Goal: Information Seeking & Learning: Learn about a topic

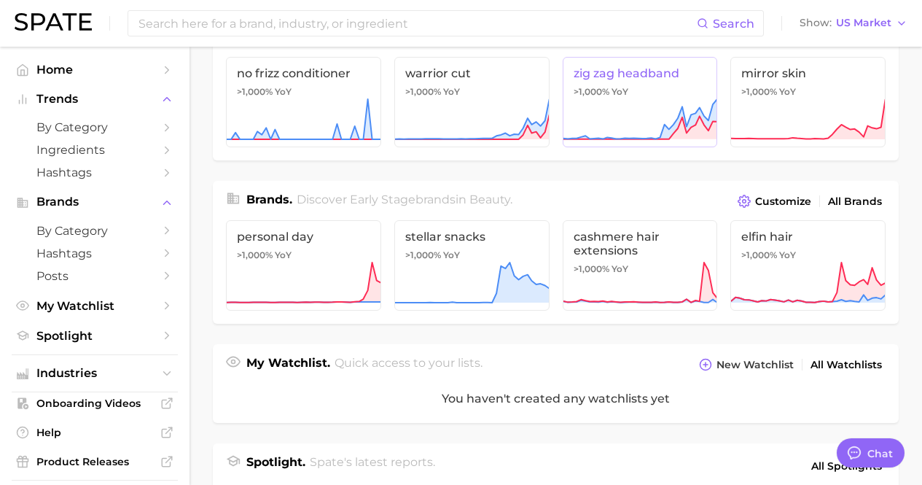
scroll to position [232, 0]
click at [116, 133] on span "by Category" at bounding box center [94, 127] width 117 height 14
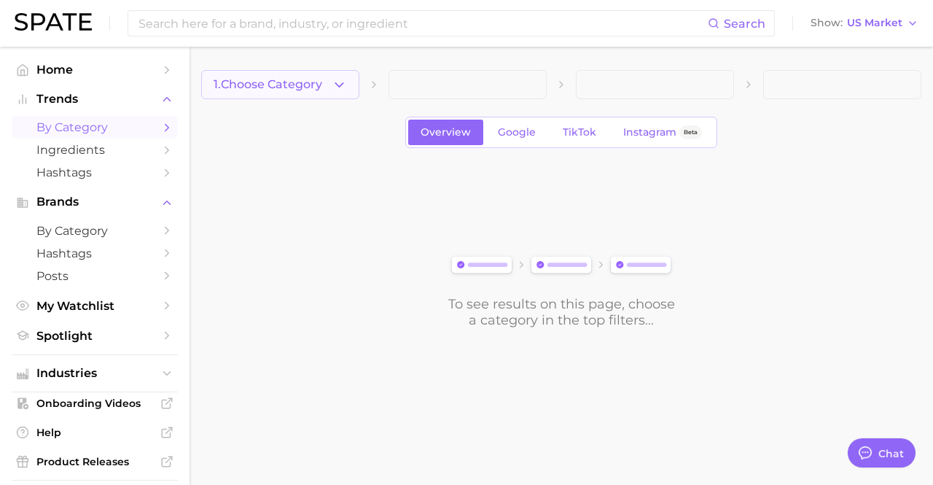
click at [336, 89] on icon "button" at bounding box center [339, 84] width 15 height 15
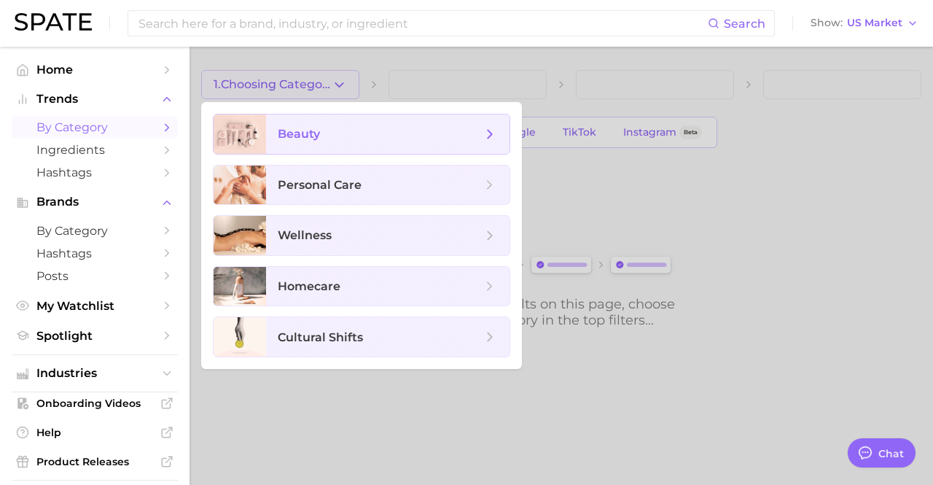
click at [338, 138] on span "beauty" at bounding box center [380, 134] width 204 height 16
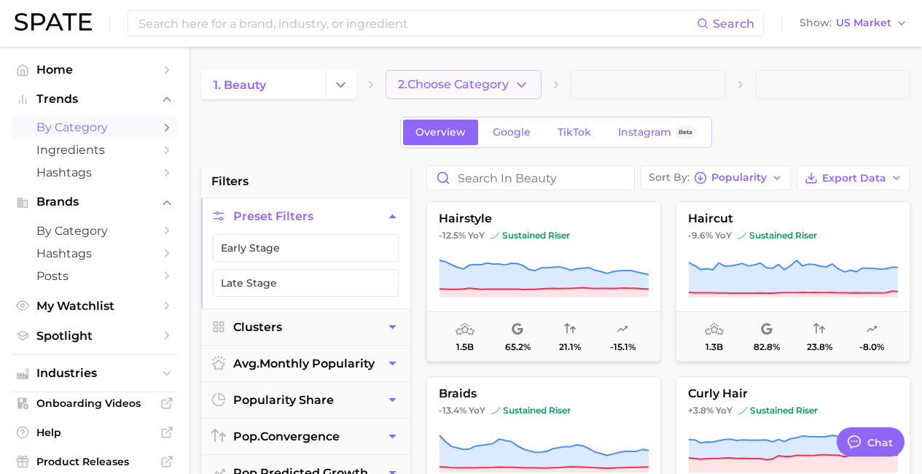
click at [515, 83] on icon "button" at bounding box center [521, 84] width 15 height 15
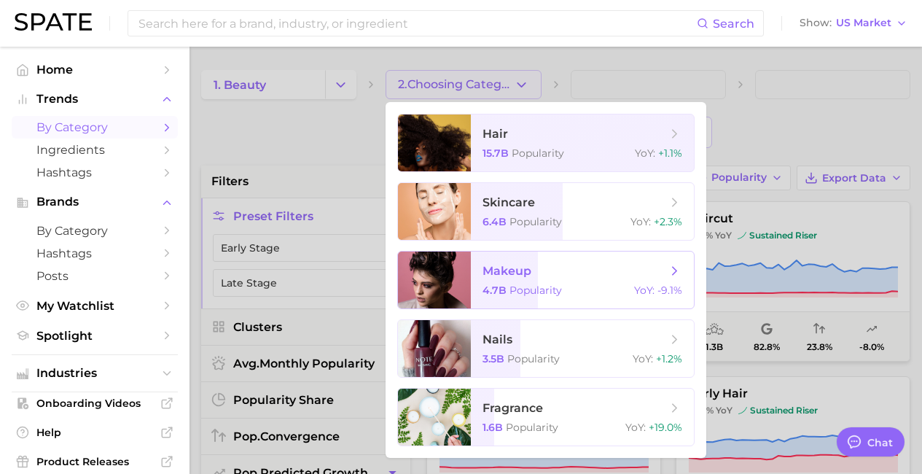
click at [545, 286] on span "Popularity" at bounding box center [535, 289] width 52 height 13
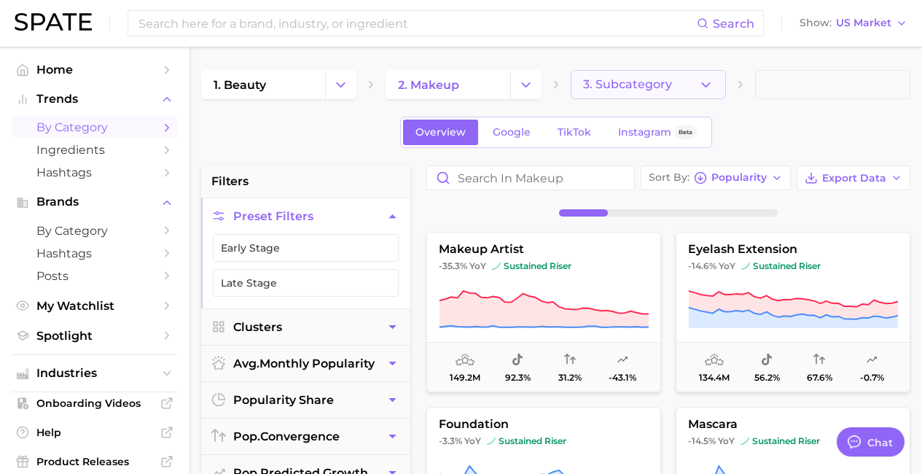
click at [627, 98] on button "3. Subcategory" at bounding box center [648, 84] width 155 height 29
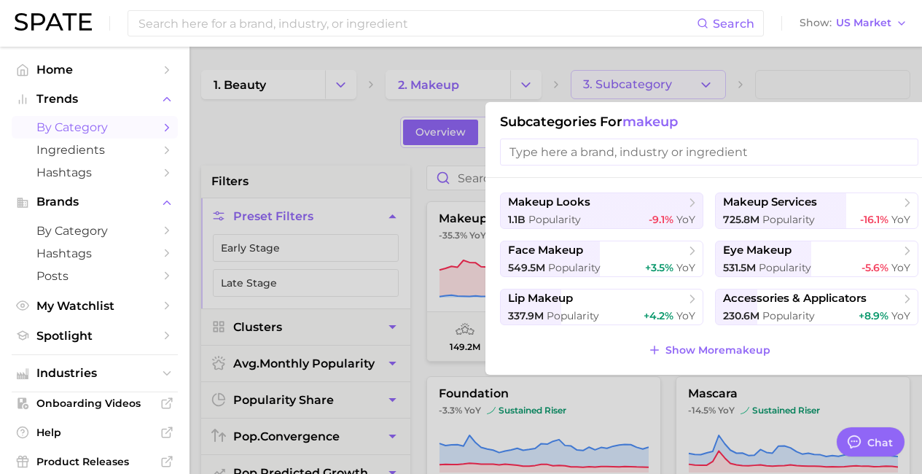
click at [364, 141] on div at bounding box center [461, 237] width 922 height 474
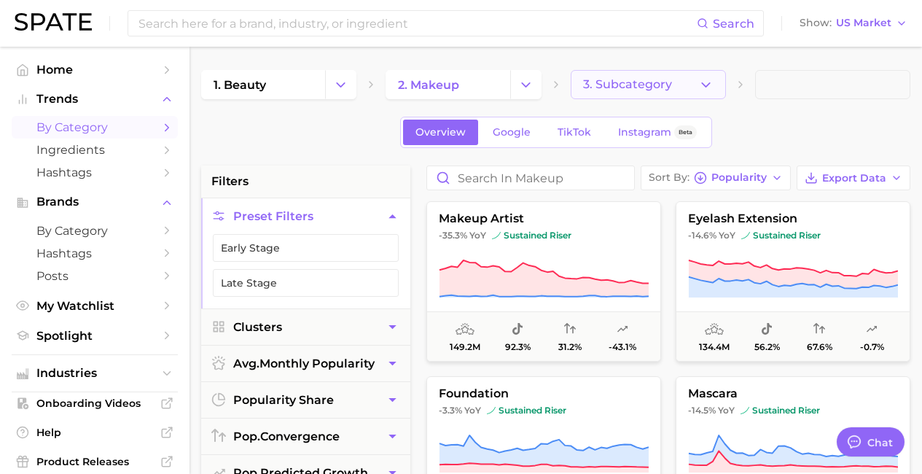
click at [644, 75] on button "3. Subcategory" at bounding box center [648, 84] width 155 height 29
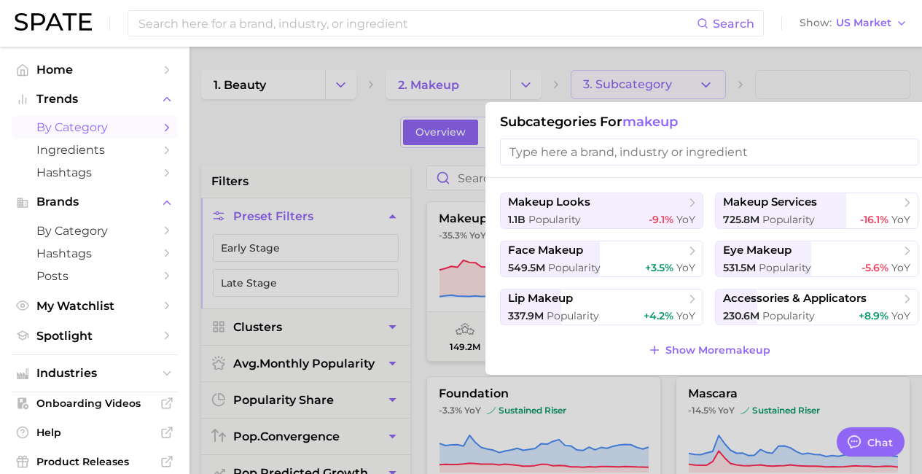
click at [767, 61] on div at bounding box center [461, 237] width 922 height 474
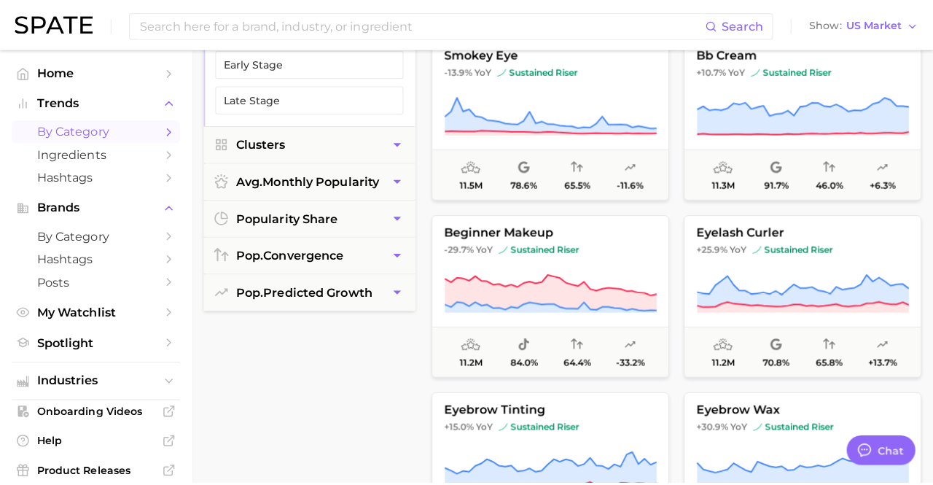
scroll to position [4353, 0]
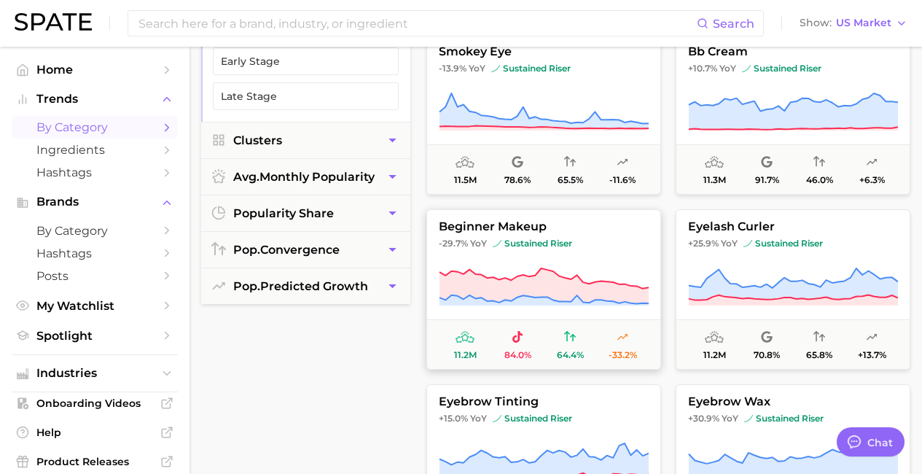
click at [581, 243] on span "-29.7% YoY sustained riser" at bounding box center [543, 244] width 233 height 12
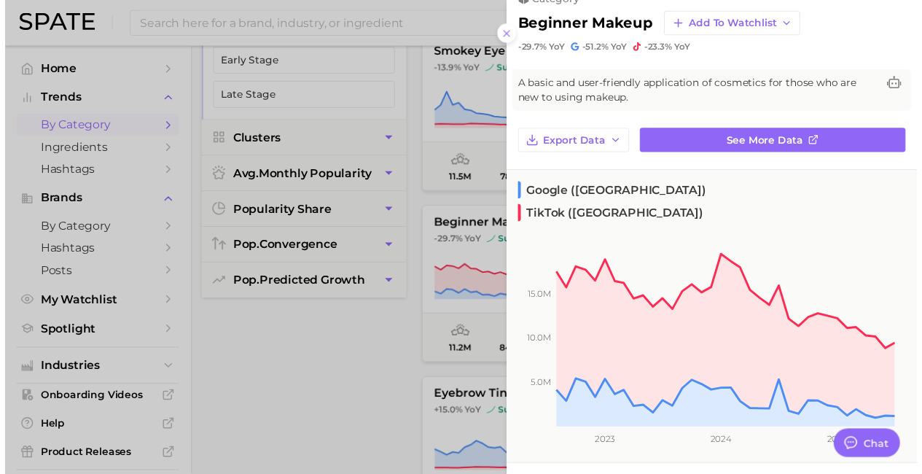
scroll to position [0, 0]
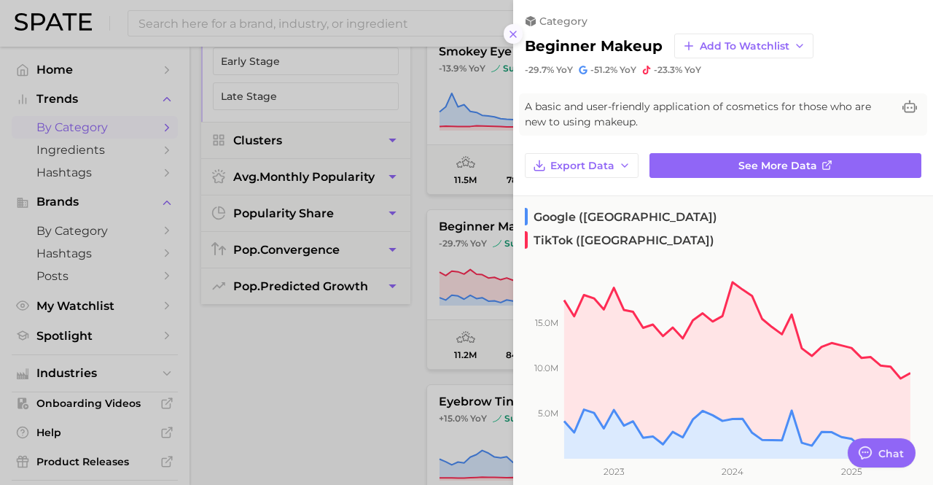
click at [514, 24] on button at bounding box center [514, 34] width 20 height 20
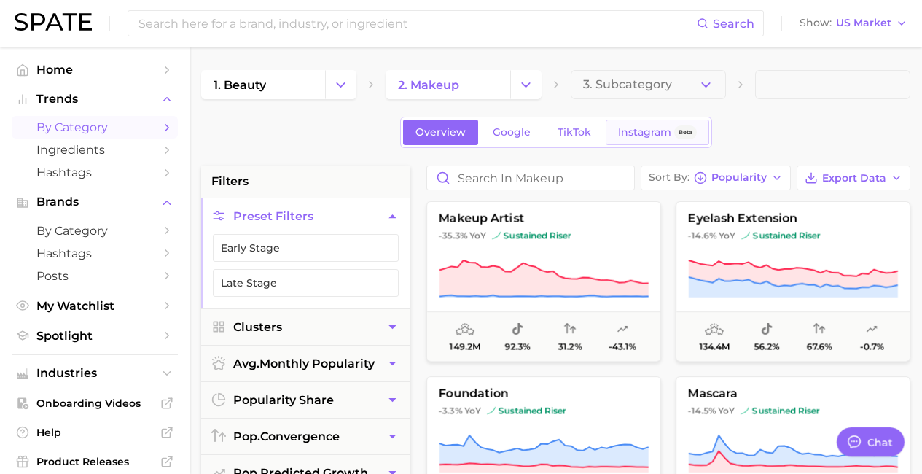
click at [646, 130] on span "Instagram" at bounding box center [644, 132] width 53 height 12
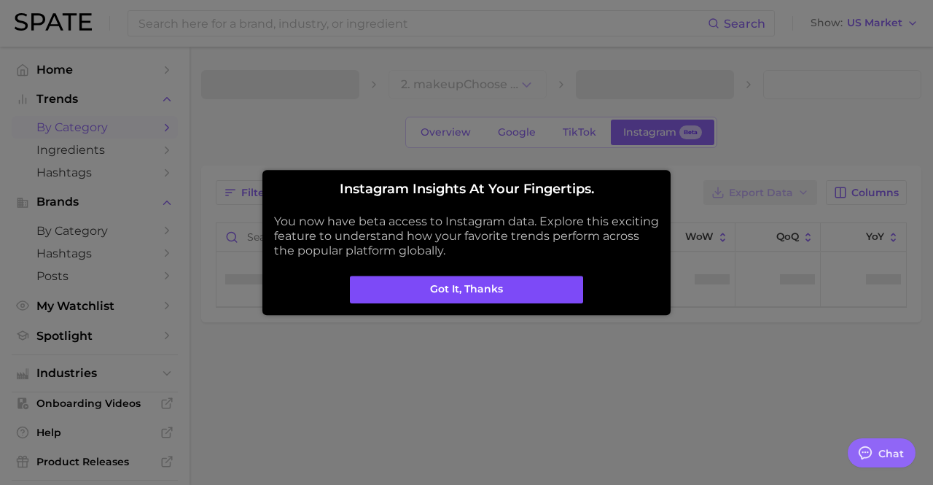
click at [544, 277] on button "Got it, thanks" at bounding box center [466, 289] width 233 height 28
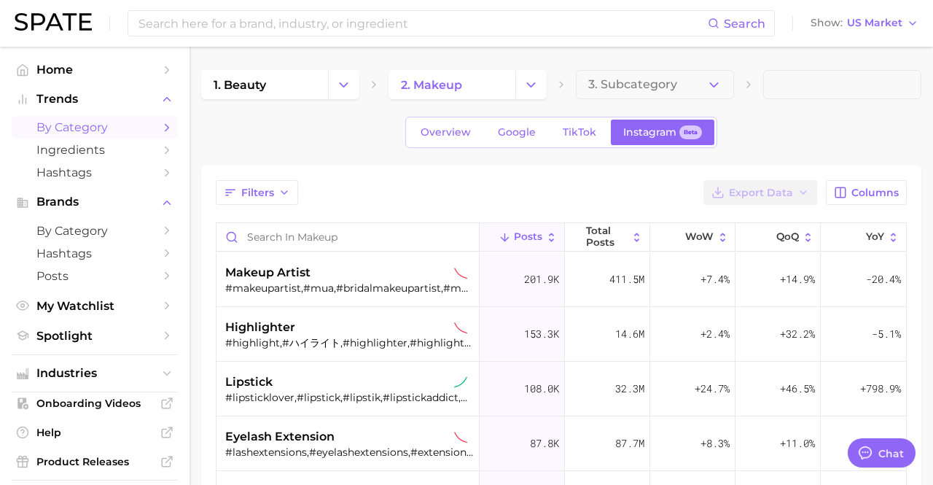
type textarea "x"
click at [861, 249] on button "YoY" at bounding box center [852, 237] width 85 height 28
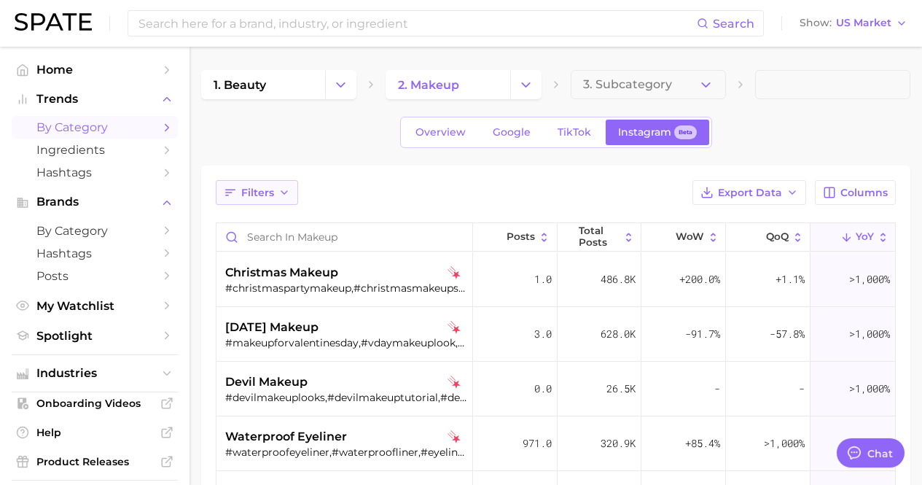
click at [282, 190] on icon "button" at bounding box center [284, 193] width 12 height 12
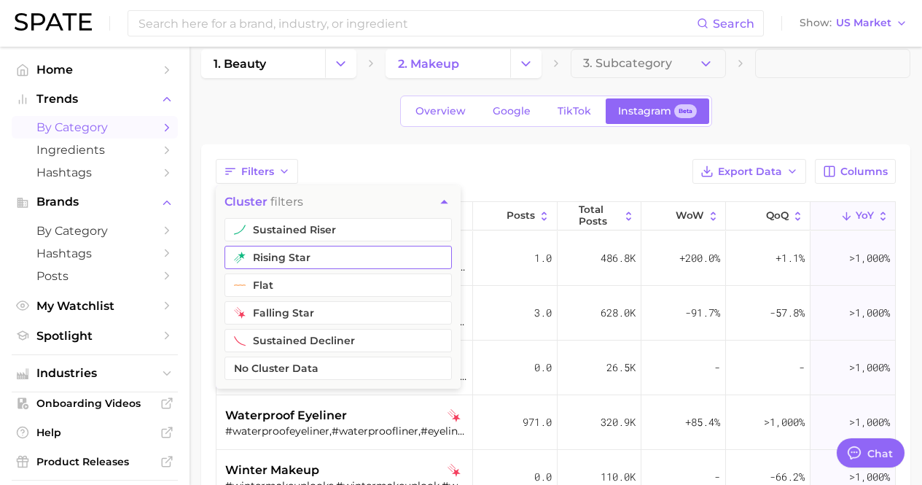
scroll to position [17, 0]
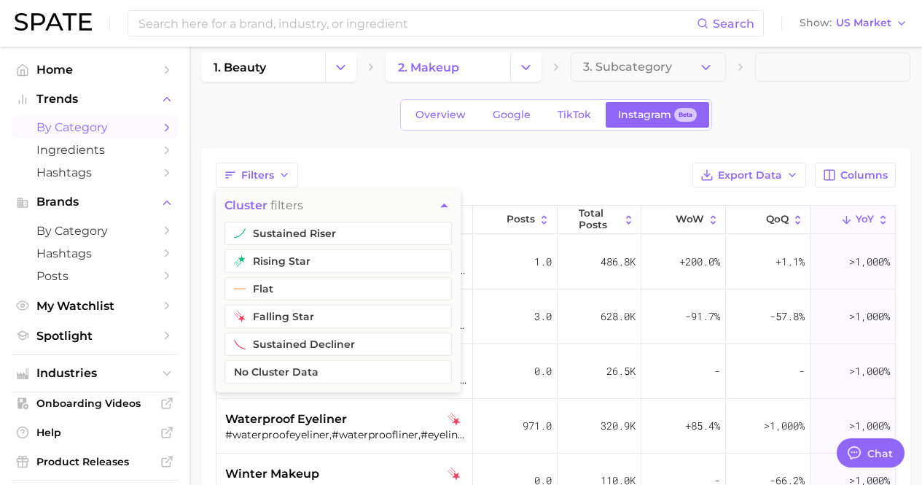
click at [527, 184] on div "Filters cluster filters sustained riser rising star flat falling star sustained…" at bounding box center [556, 175] width 680 height 25
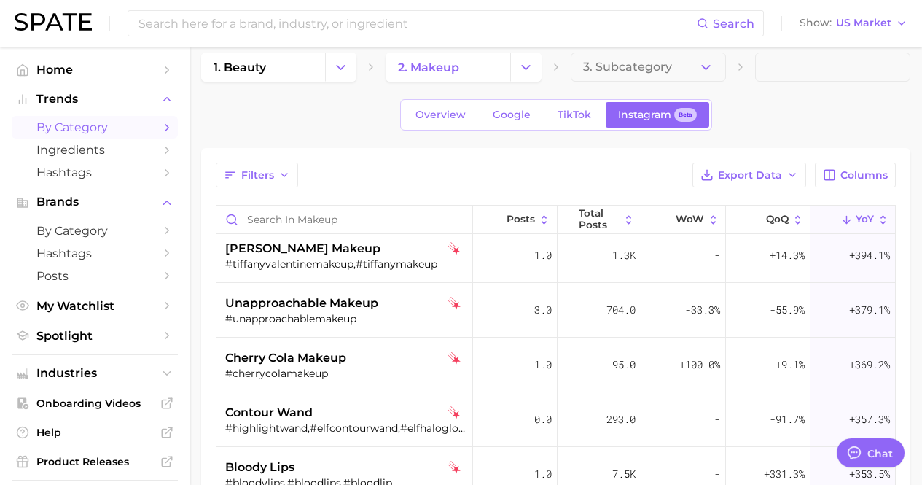
scroll to position [3862, 0]
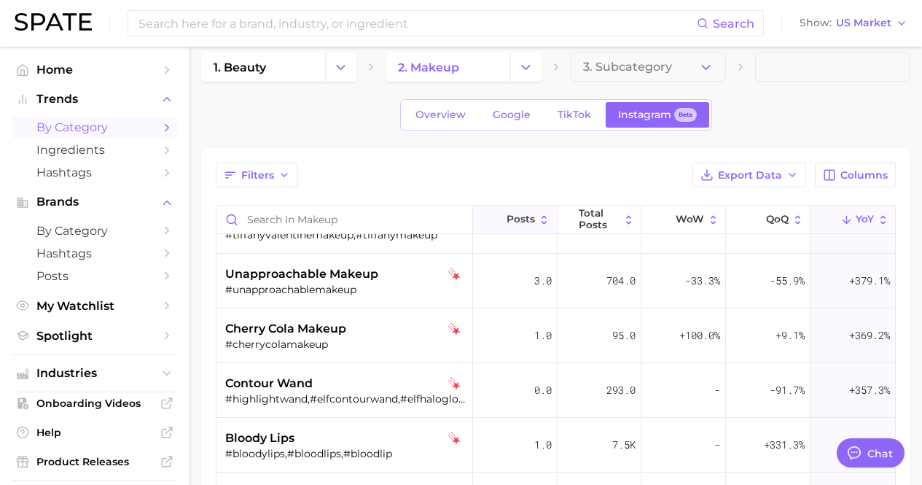
click at [509, 223] on span "Posts" at bounding box center [520, 220] width 28 height 12
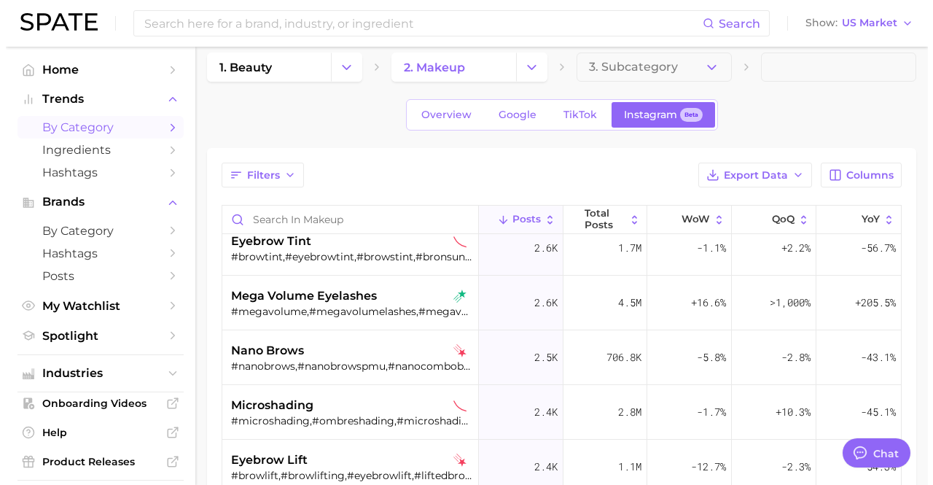
scroll to position [2201, 0]
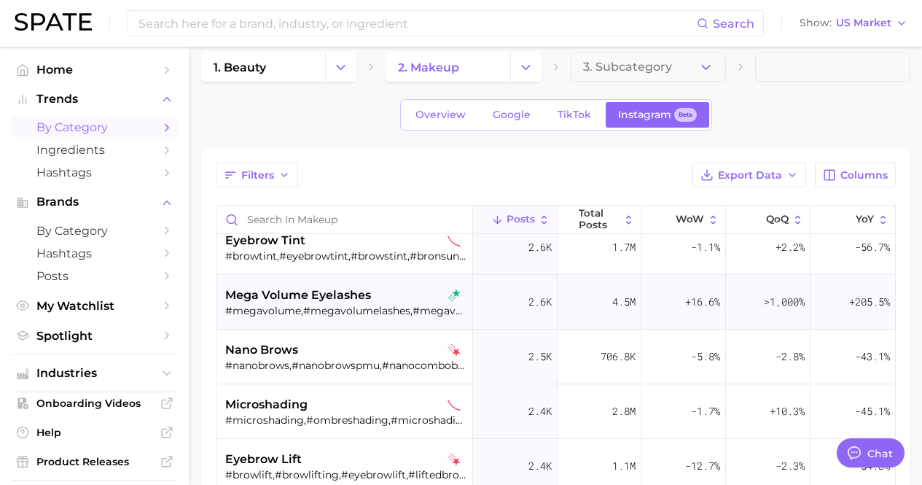
click at [386, 300] on div "mega volume eyelashes" at bounding box center [345, 294] width 241 height 17
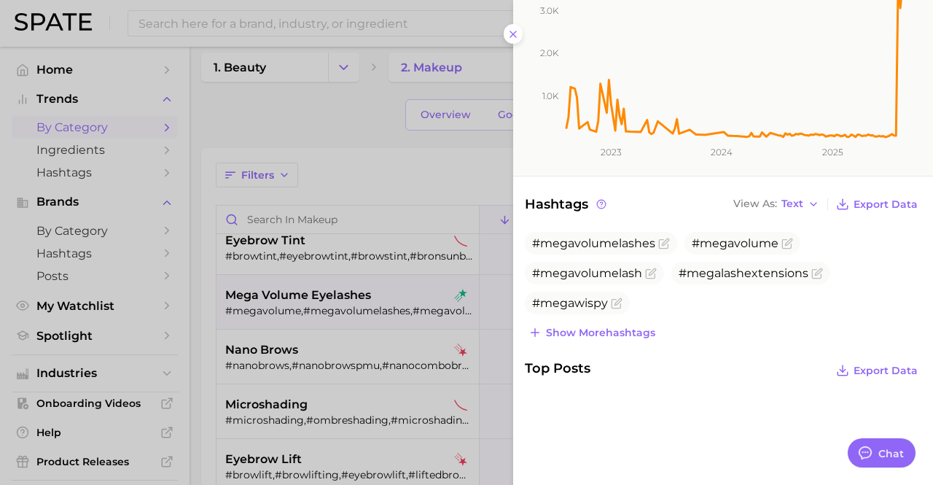
scroll to position [209, 0]
click at [641, 332] on span "Show more hashtags" at bounding box center [600, 333] width 109 height 12
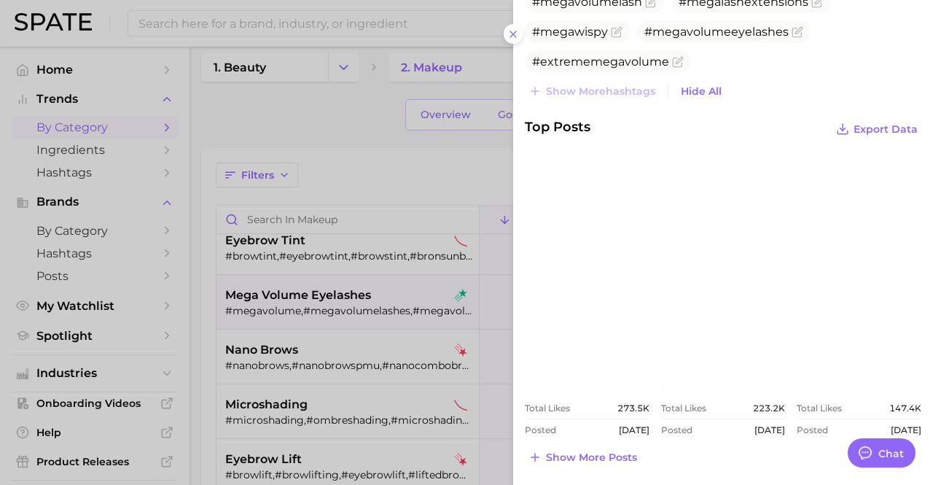
scroll to position [545, 0]
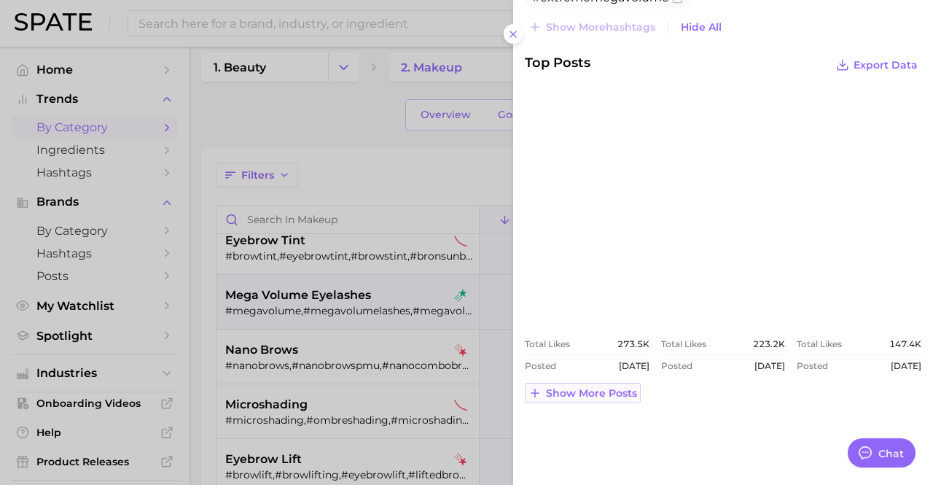
click at [593, 401] on button "Show more posts" at bounding box center [583, 393] width 116 height 20
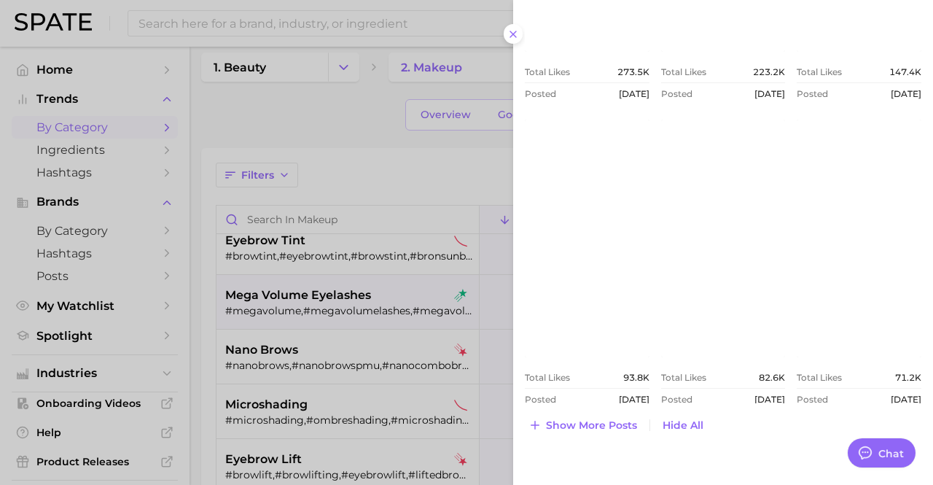
scroll to position [849, 0]
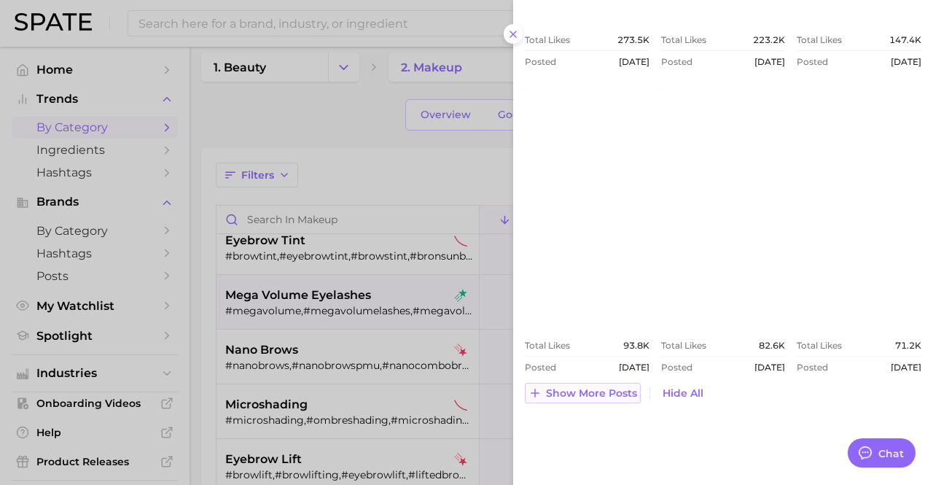
click at [590, 388] on span "Show more posts" at bounding box center [591, 393] width 91 height 12
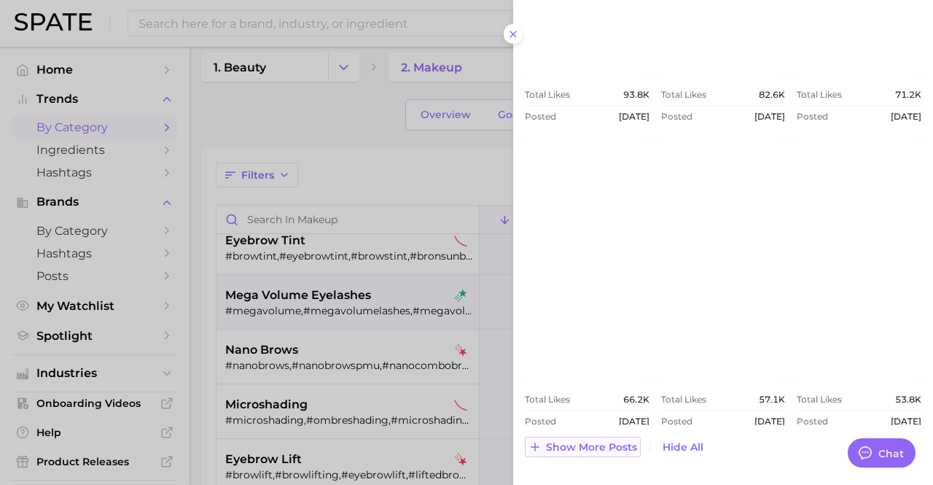
scroll to position [1154, 0]
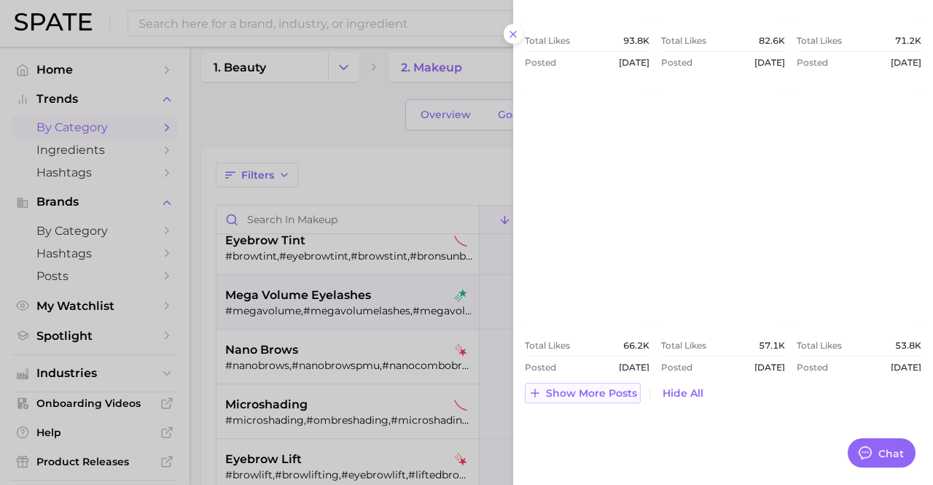
click at [589, 394] on span "Show more posts" at bounding box center [591, 393] width 91 height 12
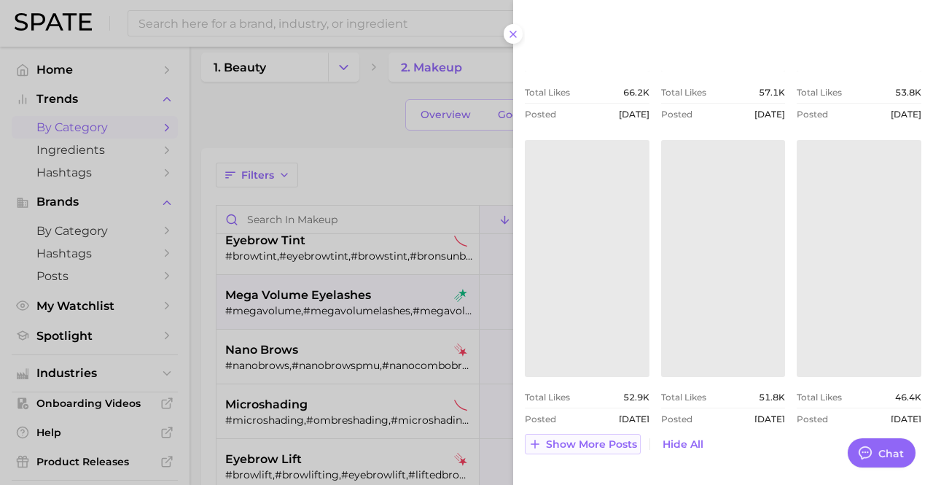
scroll to position [1445, 0]
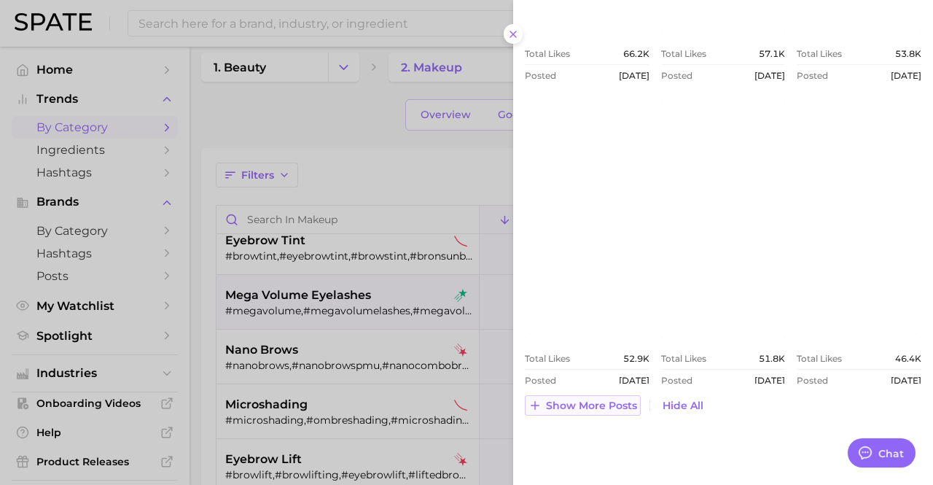
click at [584, 406] on span "Show more posts" at bounding box center [591, 405] width 91 height 12
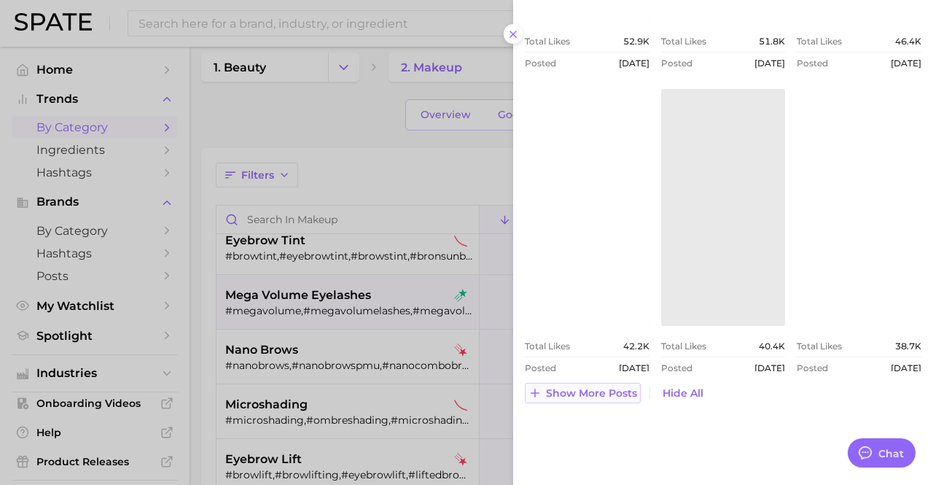
scroll to position [1762, 0]
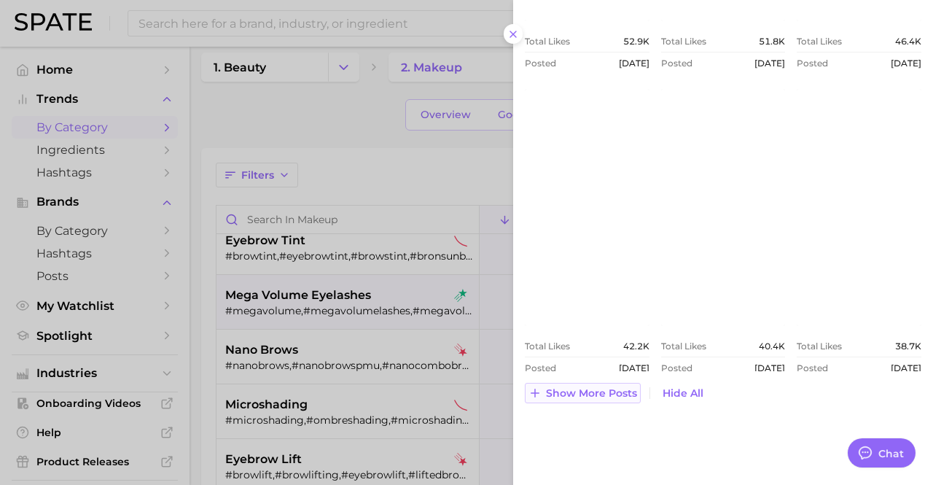
click at [588, 387] on span "Show more posts" at bounding box center [591, 393] width 91 height 12
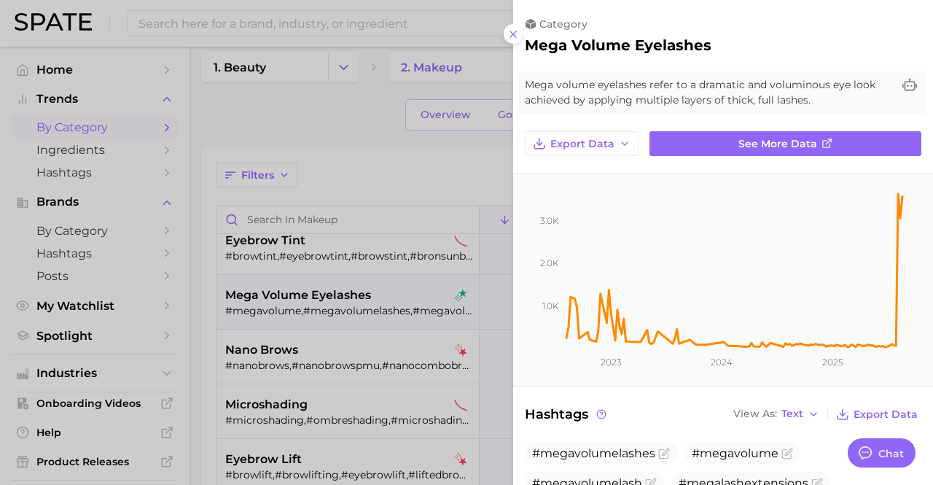
scroll to position [90, 0]
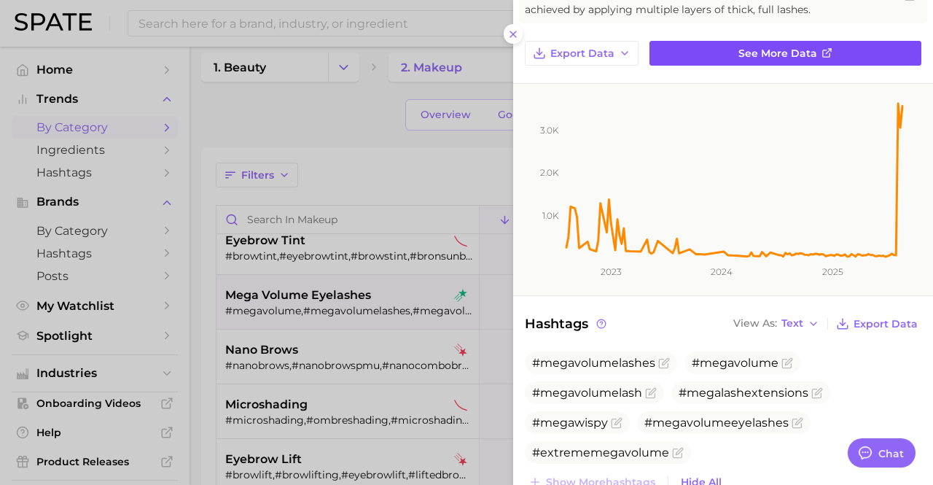
click at [754, 56] on span "See more data" at bounding box center [777, 53] width 79 height 12
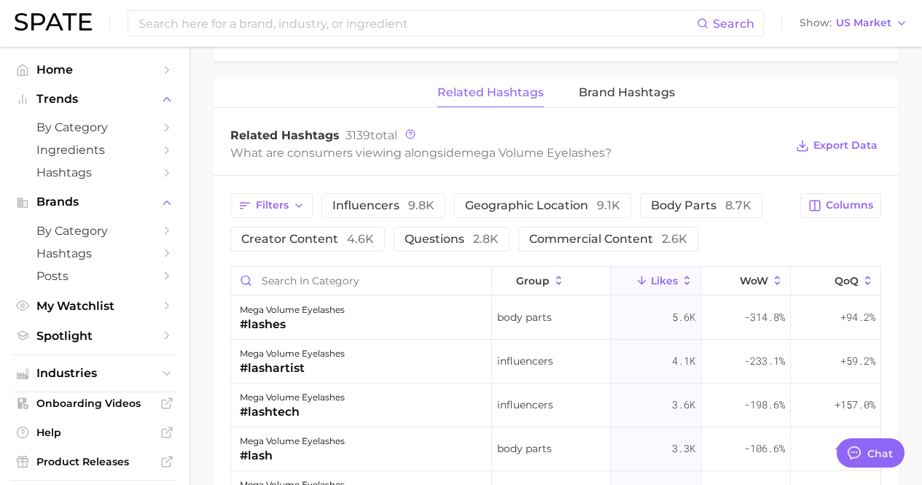
scroll to position [1032, 0]
click at [655, 88] on span "Brand Hashtags" at bounding box center [627, 91] width 96 height 13
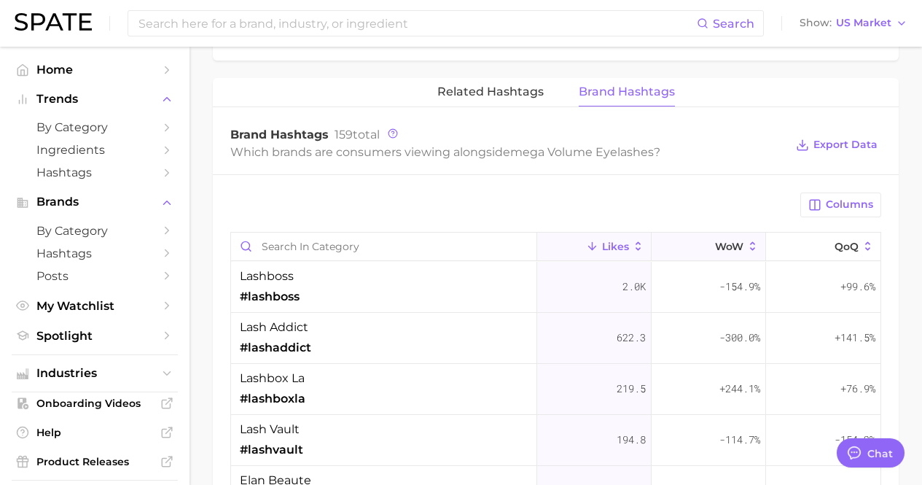
click at [734, 246] on button "WoW" at bounding box center [709, 246] width 114 height 28
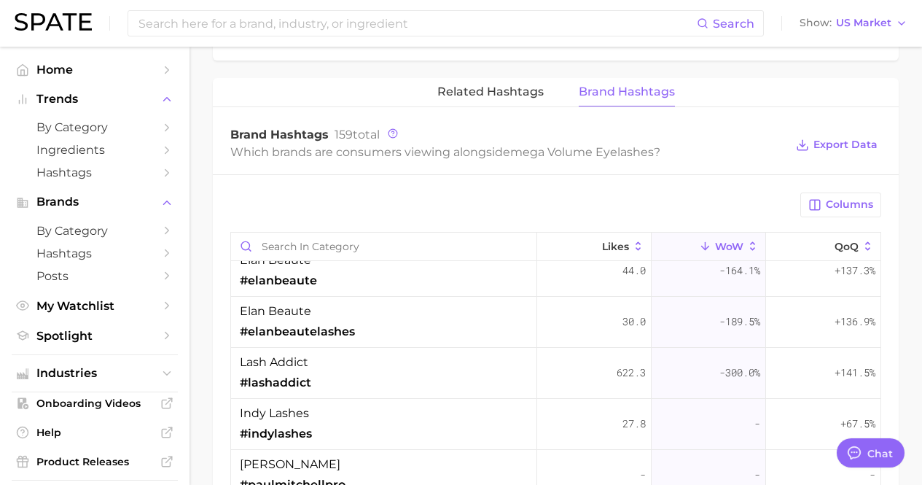
scroll to position [0, 0]
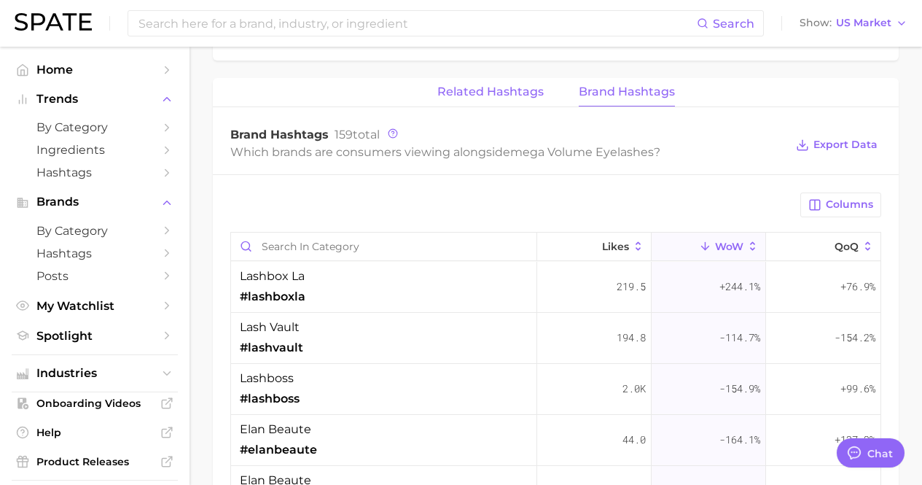
click at [498, 96] on span "Related Hashtags" at bounding box center [490, 91] width 106 height 13
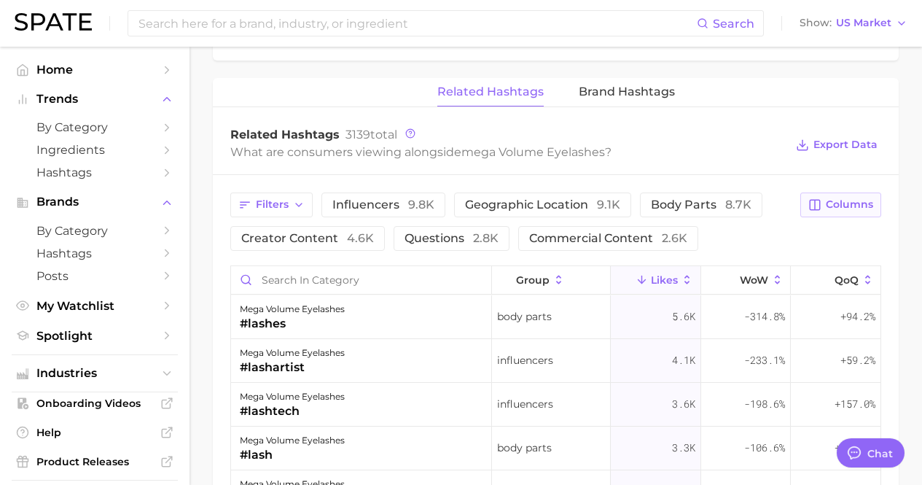
click at [835, 202] on span "Columns" at bounding box center [849, 204] width 47 height 12
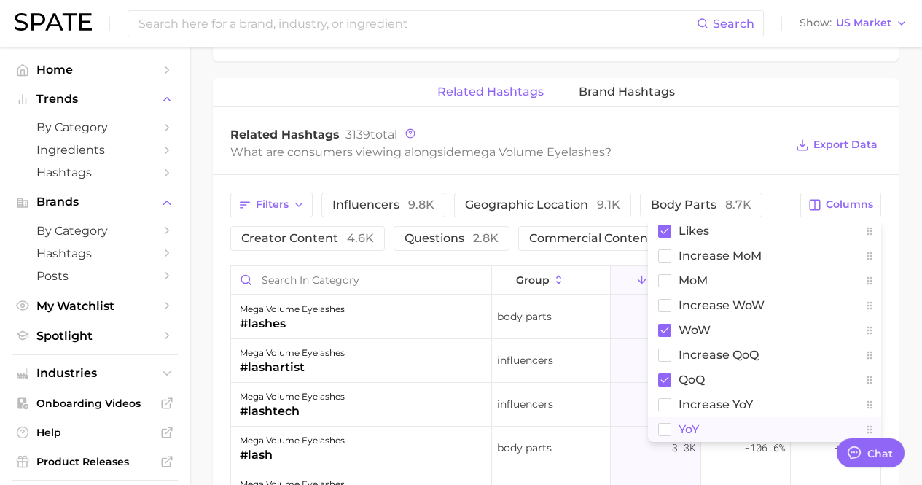
click at [693, 426] on span "YoY" at bounding box center [688, 429] width 20 height 12
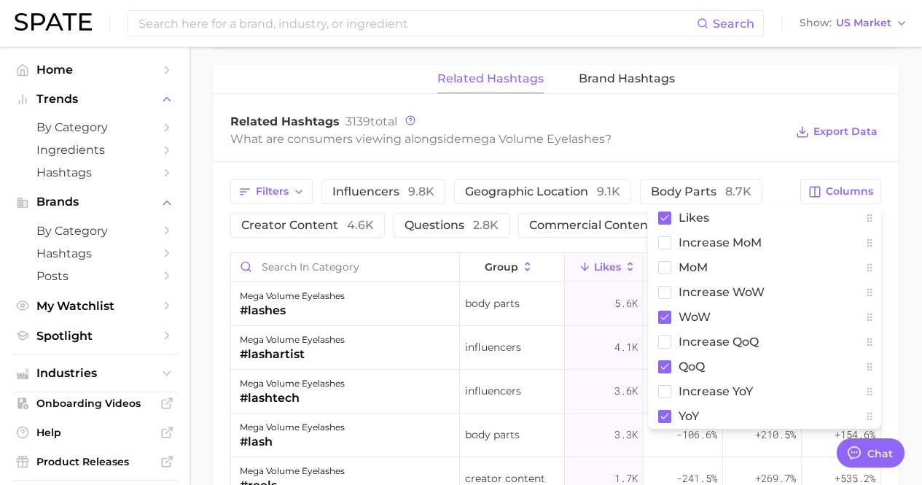
scroll to position [1085, 0]
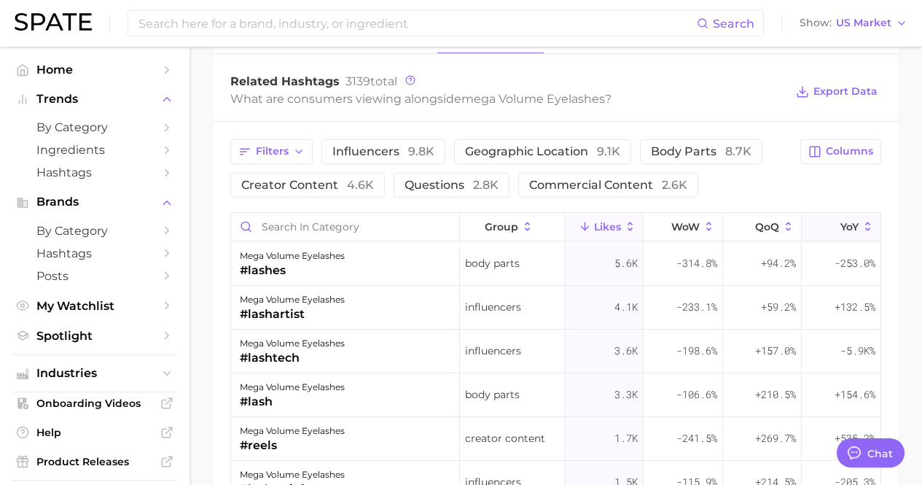
click at [842, 222] on span "YoY" at bounding box center [849, 227] width 18 height 12
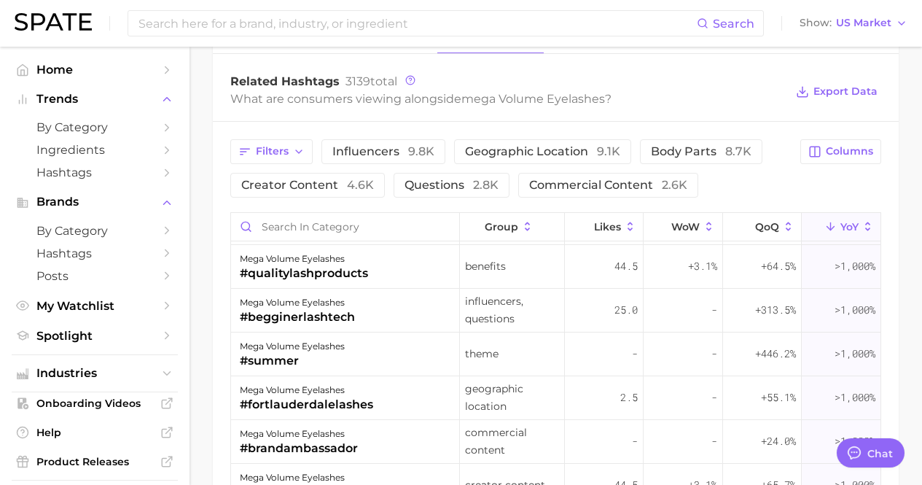
scroll to position [0, 0]
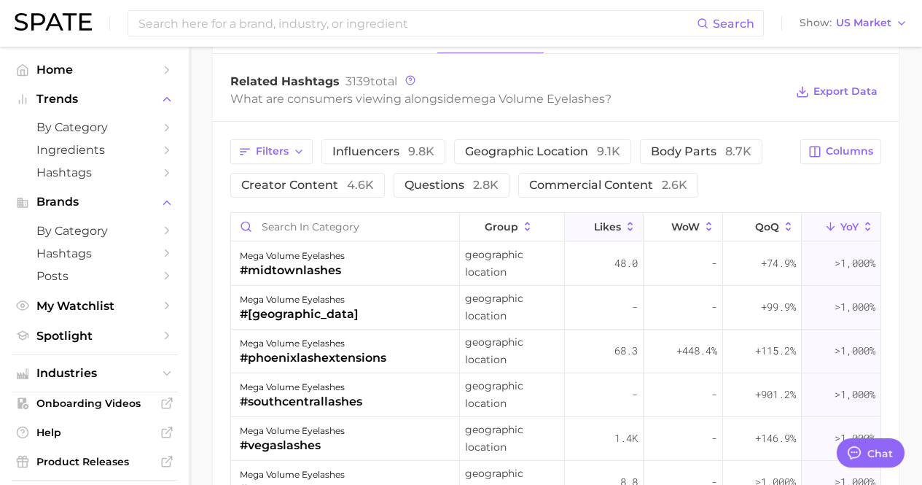
click at [624, 231] on icon at bounding box center [630, 226] width 13 height 13
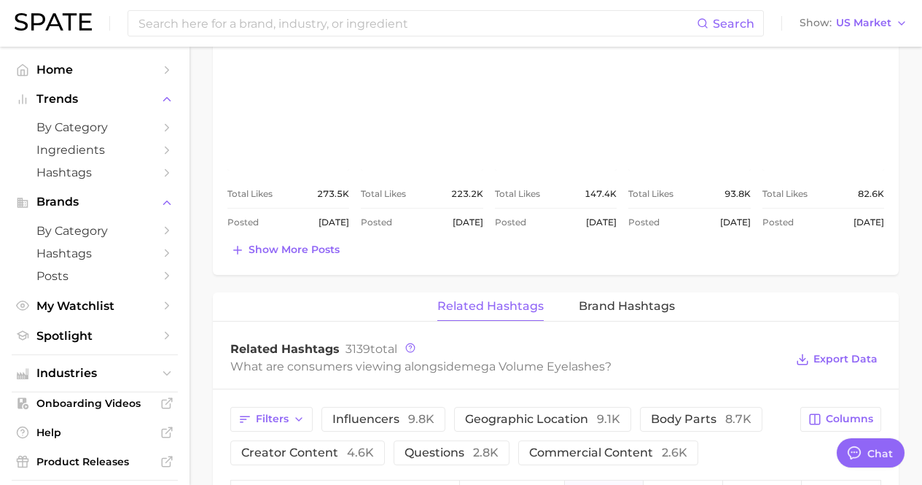
scroll to position [824, 0]
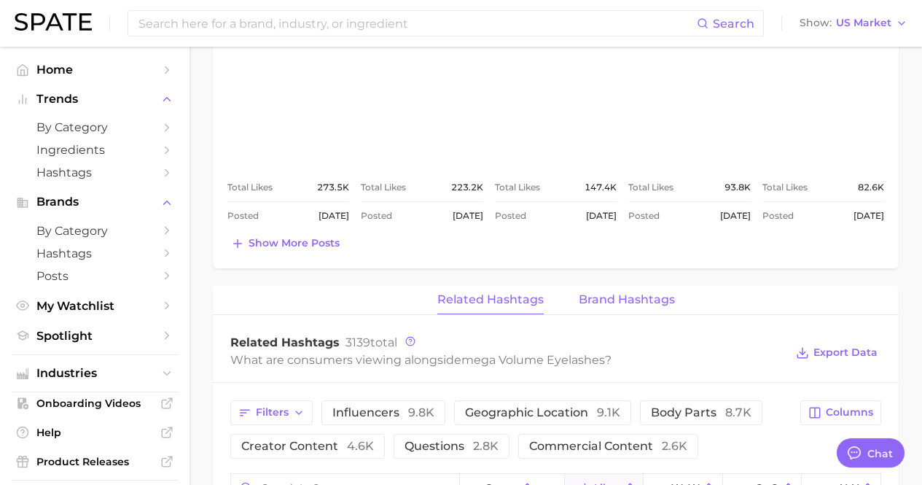
click at [629, 291] on button "Brand Hashtags" at bounding box center [627, 300] width 96 height 28
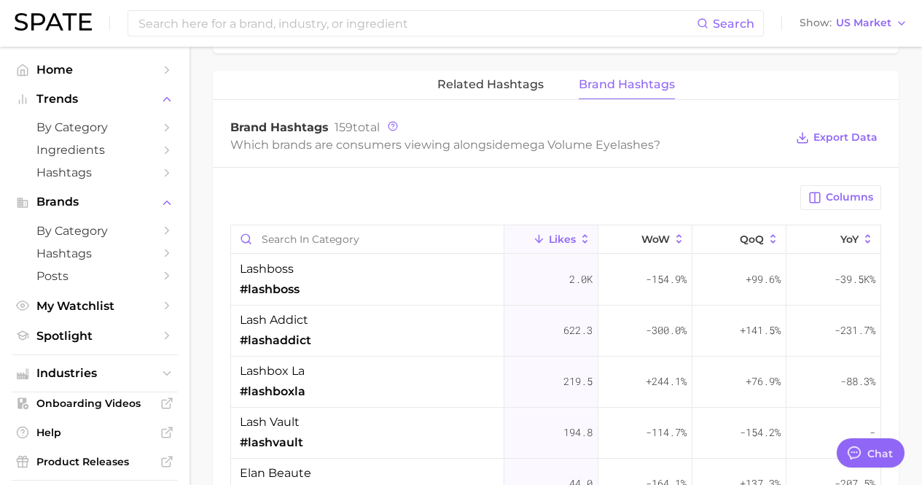
scroll to position [1043, 0]
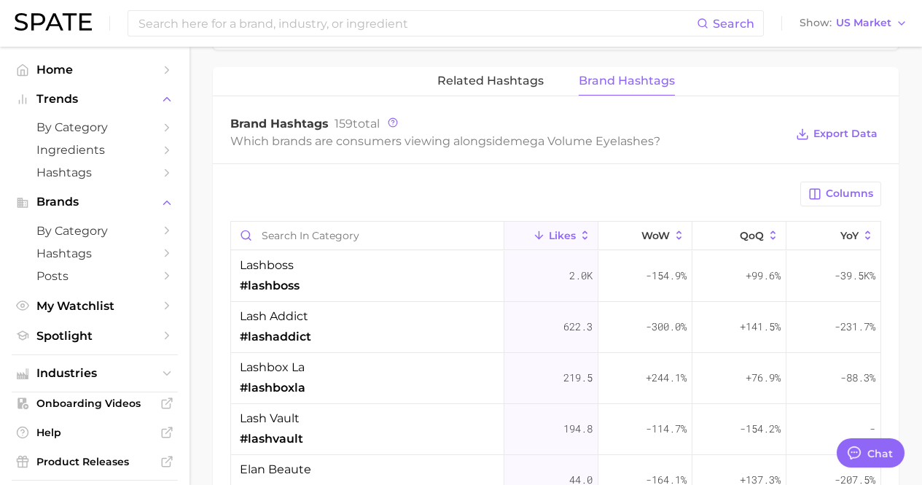
click at [579, 235] on icon at bounding box center [585, 235] width 13 height 13
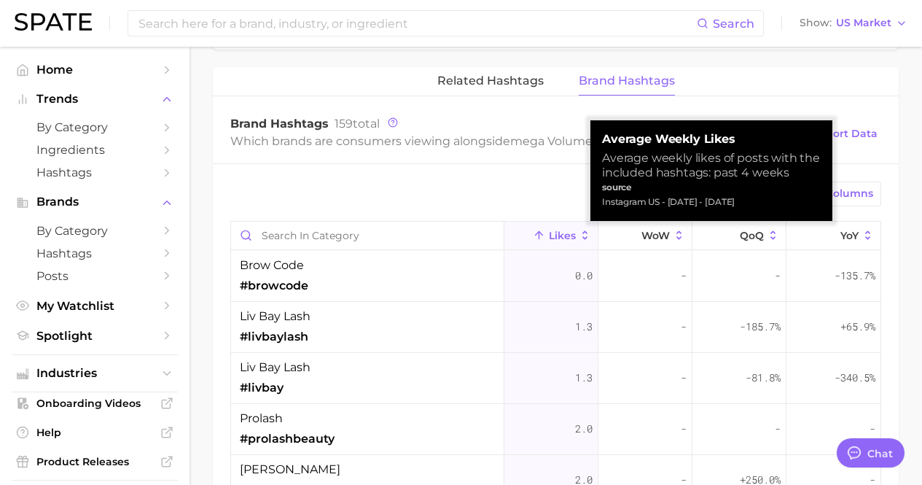
click at [579, 235] on icon at bounding box center [585, 235] width 13 height 13
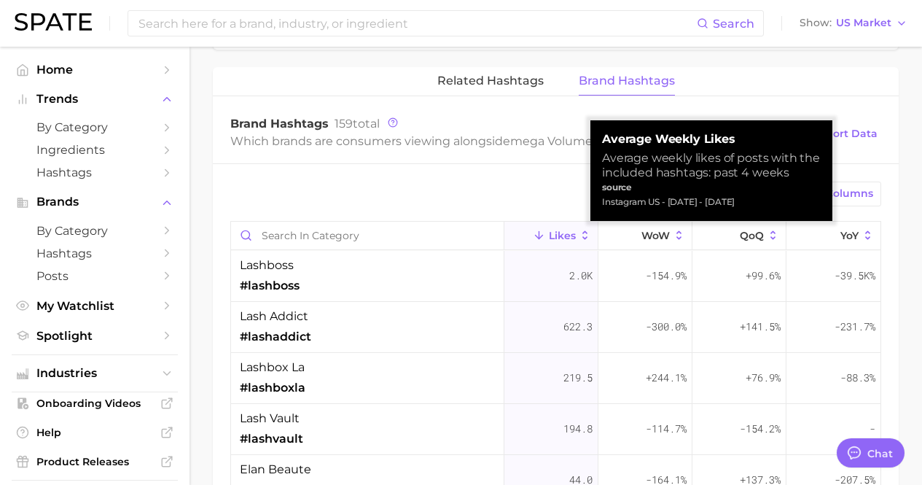
click at [443, 259] on div "lashboss #lashboss" at bounding box center [367, 276] width 273 height 51
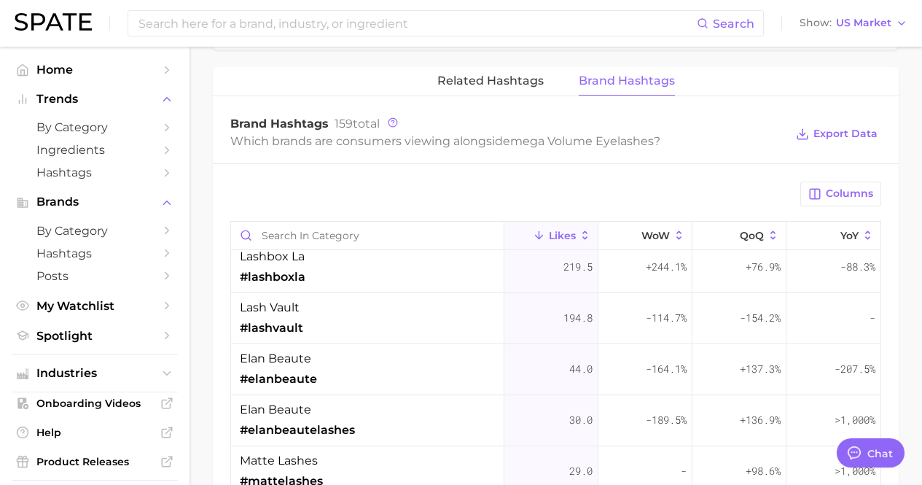
scroll to position [0, 0]
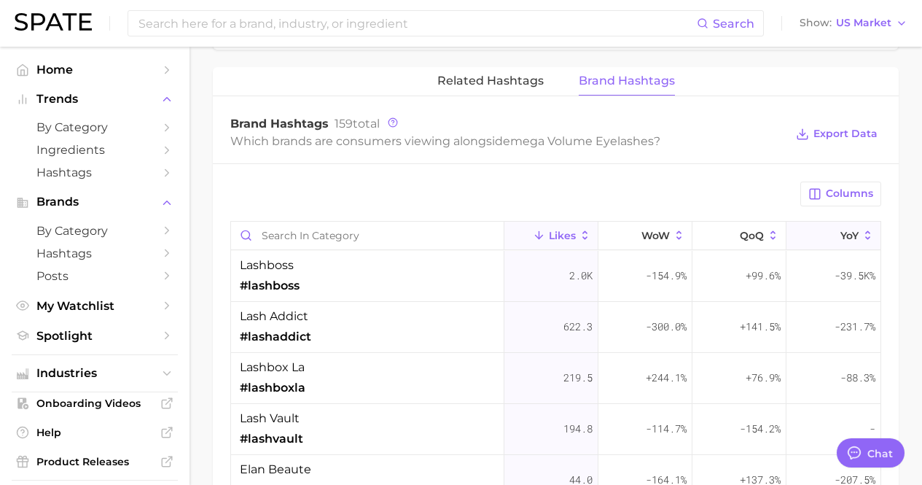
click at [835, 241] on button "YoY" at bounding box center [833, 236] width 94 height 28
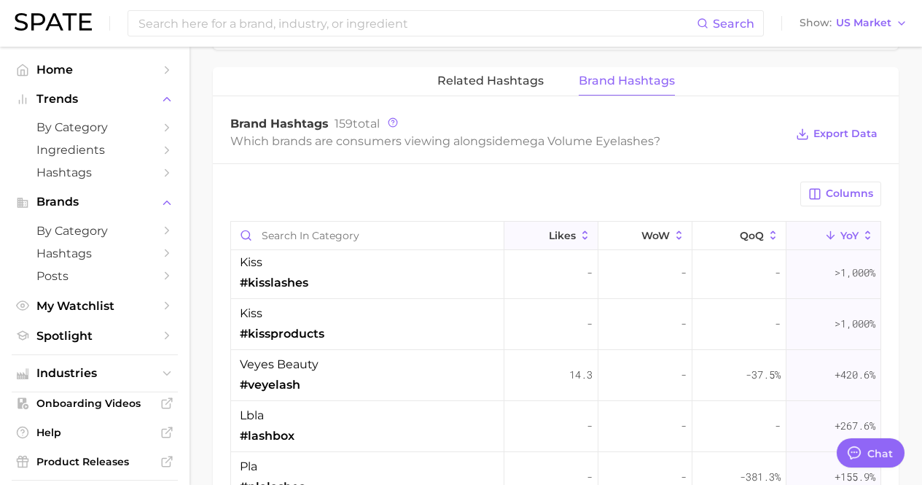
scroll to position [297, 0]
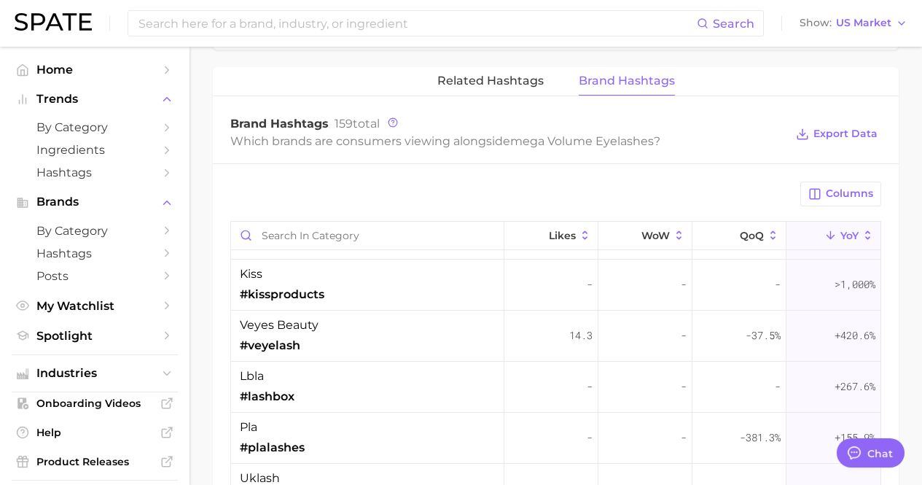
scroll to position [17, 0]
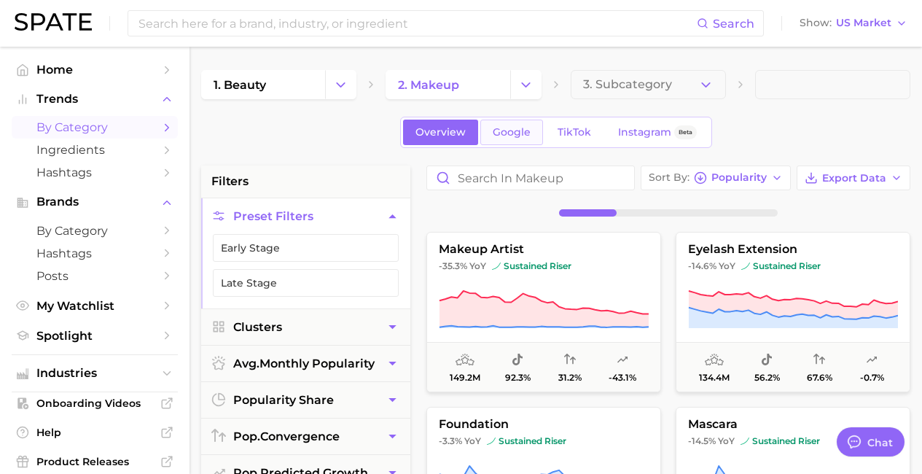
click at [521, 141] on link "Google" at bounding box center [511, 133] width 63 height 26
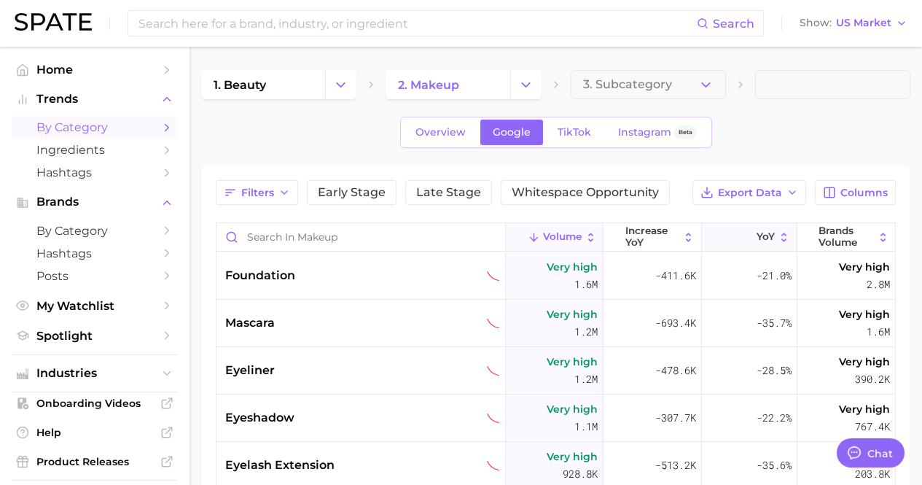
click at [757, 242] on span "YoY" at bounding box center [765, 237] width 18 height 12
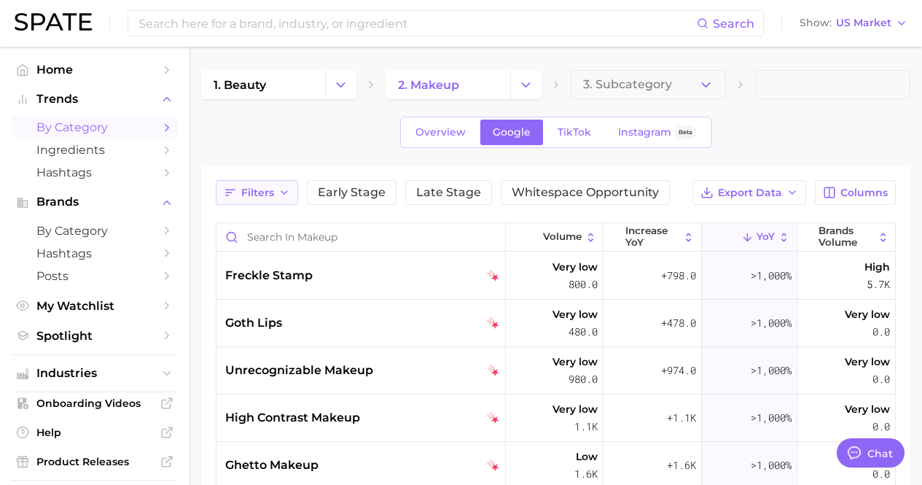
click at [271, 192] on span "Filters" at bounding box center [257, 193] width 33 height 12
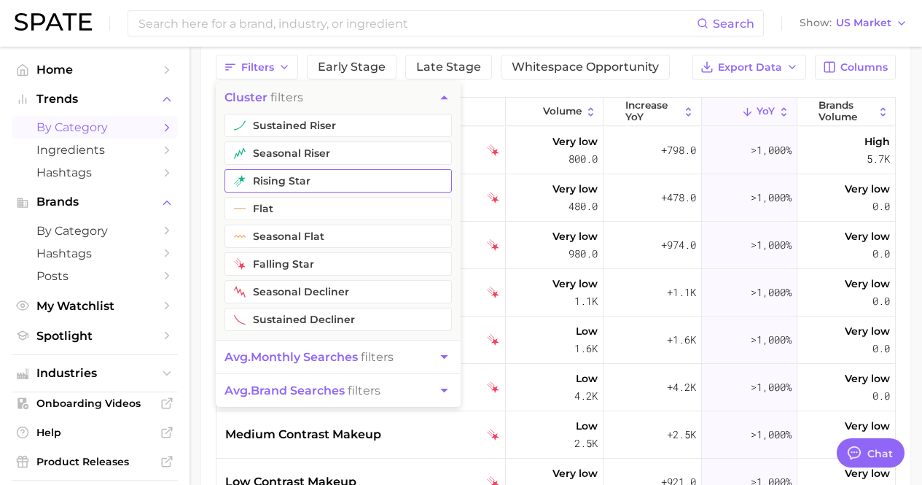
scroll to position [149, 0]
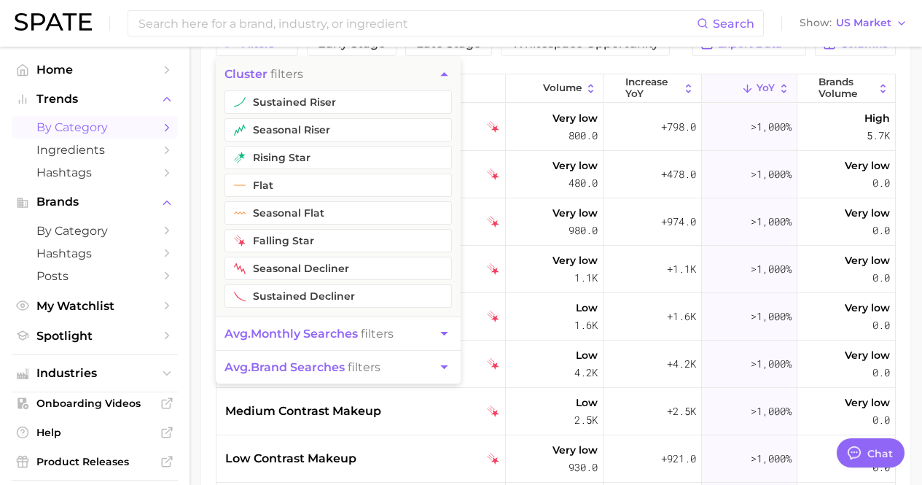
click at [313, 337] on span "avg. monthly searches" at bounding box center [290, 333] width 133 height 14
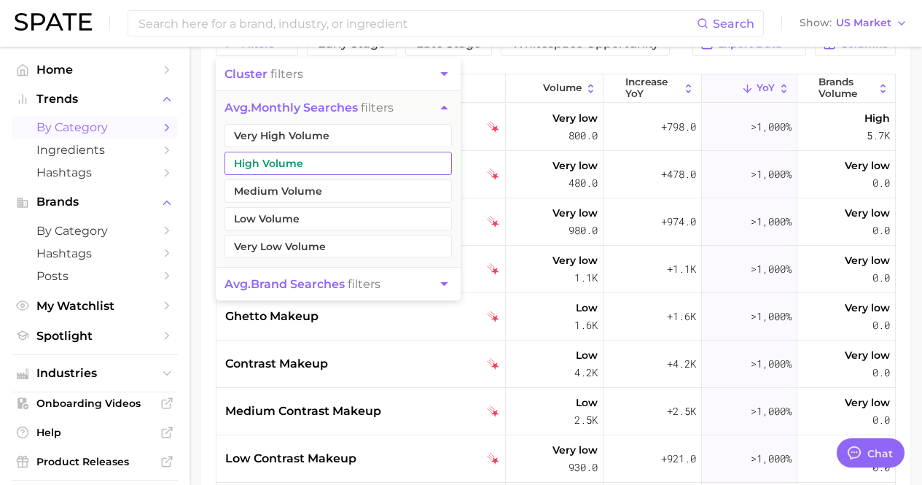
click at [310, 155] on button "High Volume" at bounding box center [337, 163] width 227 height 23
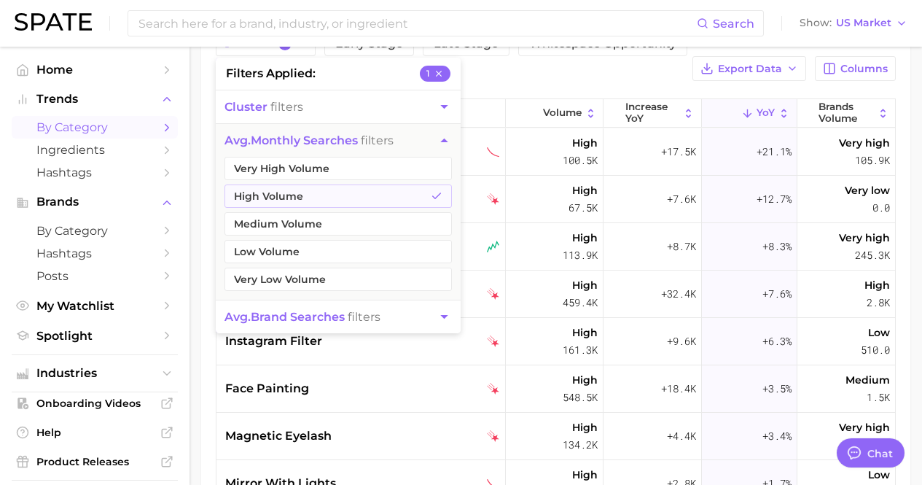
click at [319, 181] on ul "Very High Volume High Volume Medium Volume Low Volume Very Low Volume" at bounding box center [338, 228] width 245 height 143
click at [327, 169] on button "Very High Volume" at bounding box center [337, 168] width 227 height 23
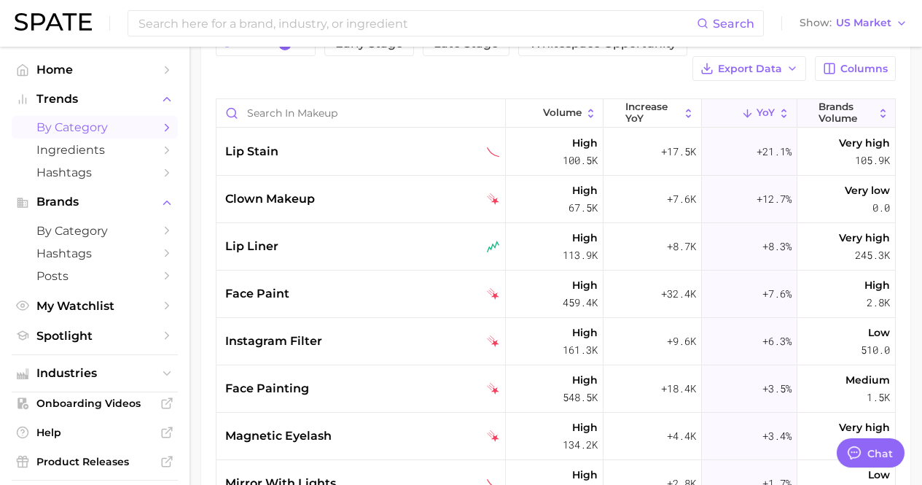
click at [860, 101] on span "Brands Volume" at bounding box center [845, 112] width 55 height 23
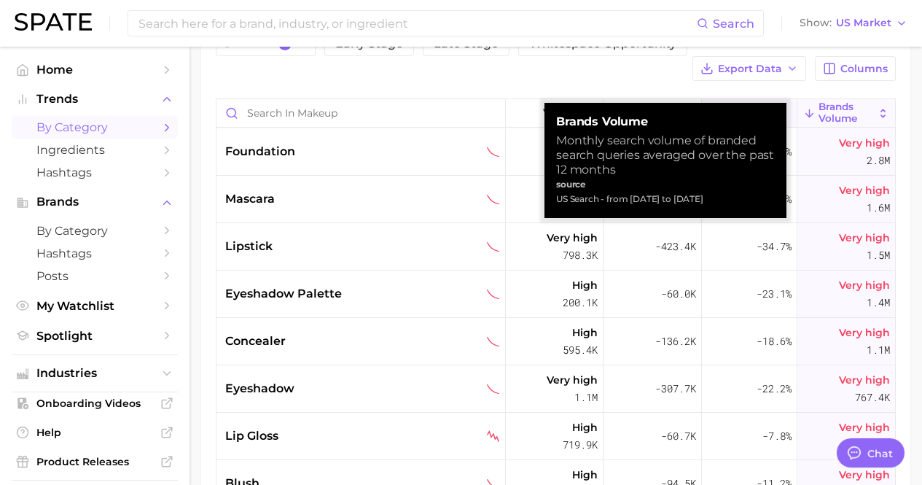
click at [725, 99] on button "YoY" at bounding box center [749, 113] width 95 height 28
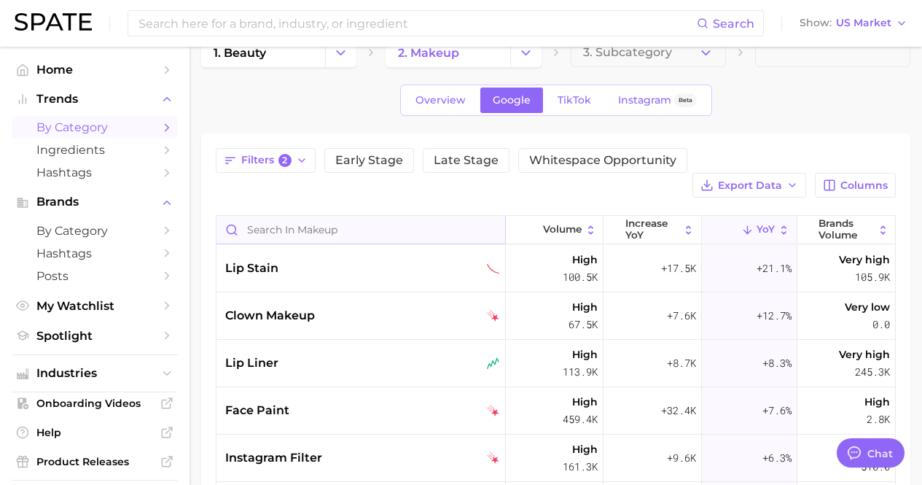
scroll to position [23, 0]
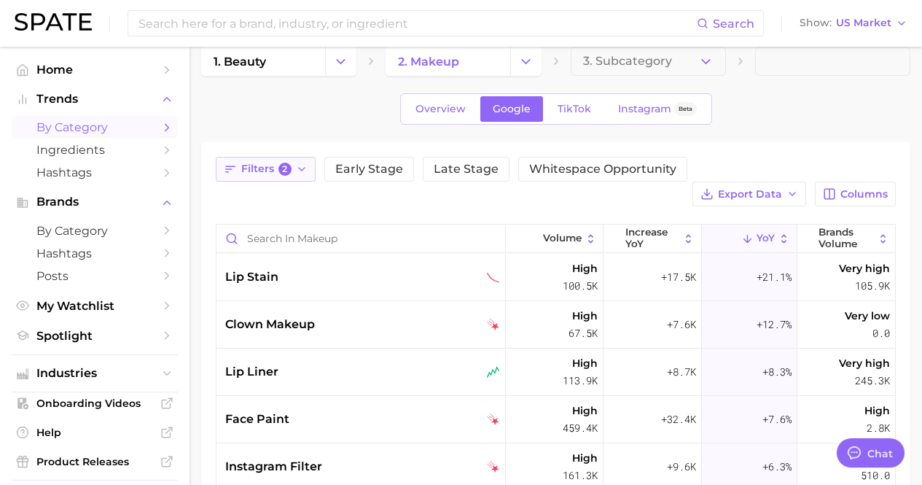
click at [270, 171] on span "Filters 2" at bounding box center [266, 169] width 50 height 13
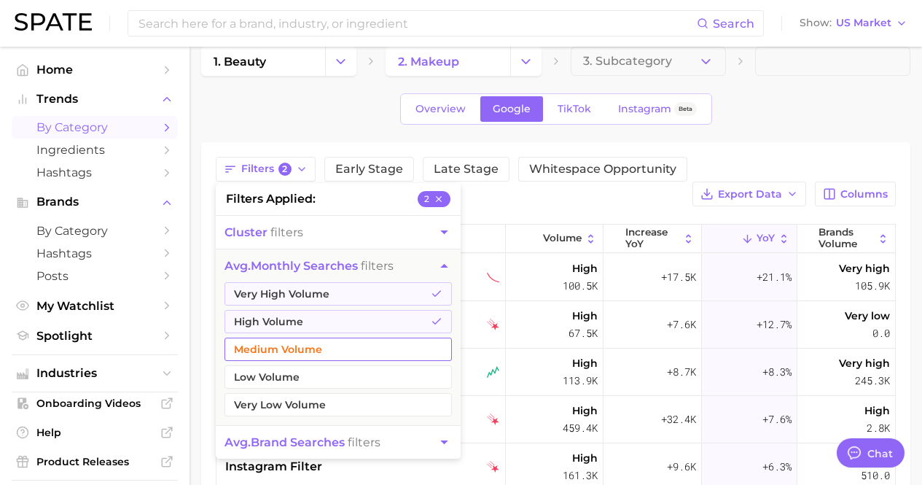
click at [296, 353] on button "Medium Volume" at bounding box center [337, 348] width 227 height 23
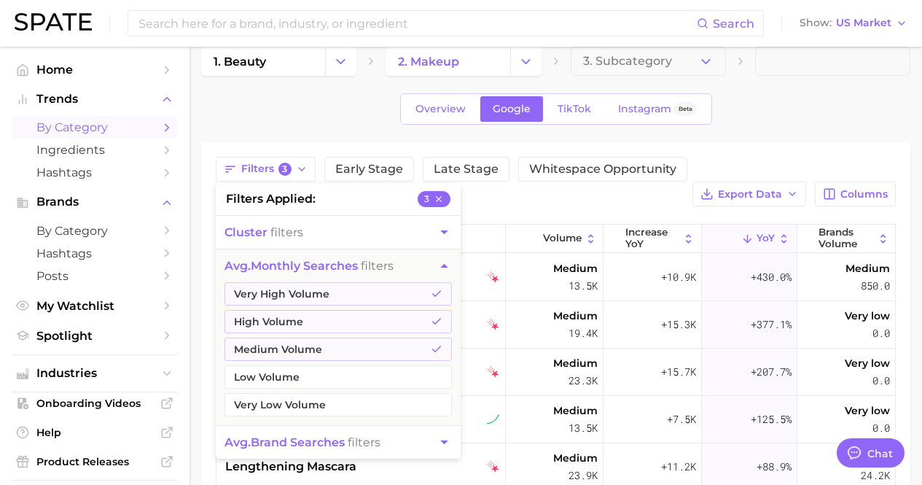
click at [909, 327] on div "Filters 3 filters applied 3 cluster filters avg. monthly searches filters Very …" at bounding box center [555, 432] width 709 height 581
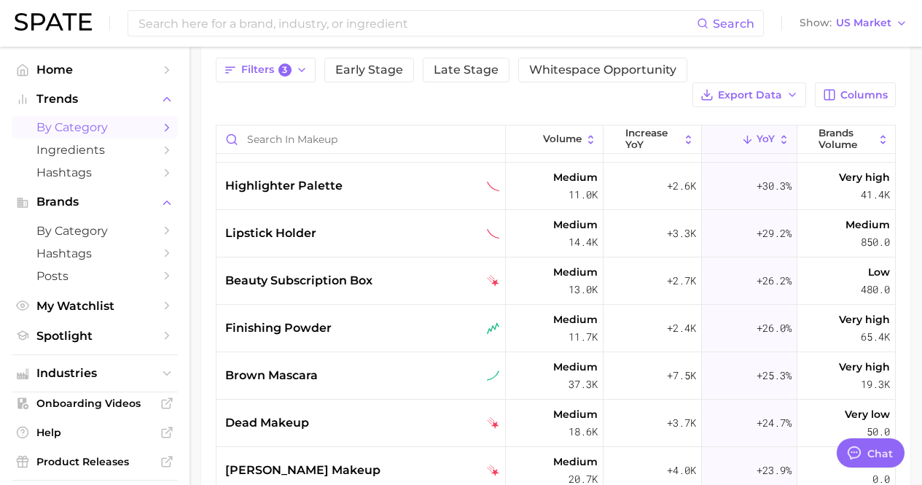
scroll to position [845, 0]
drag, startPoint x: 450, startPoint y: 332, endPoint x: 479, endPoint y: 322, distance: 30.9
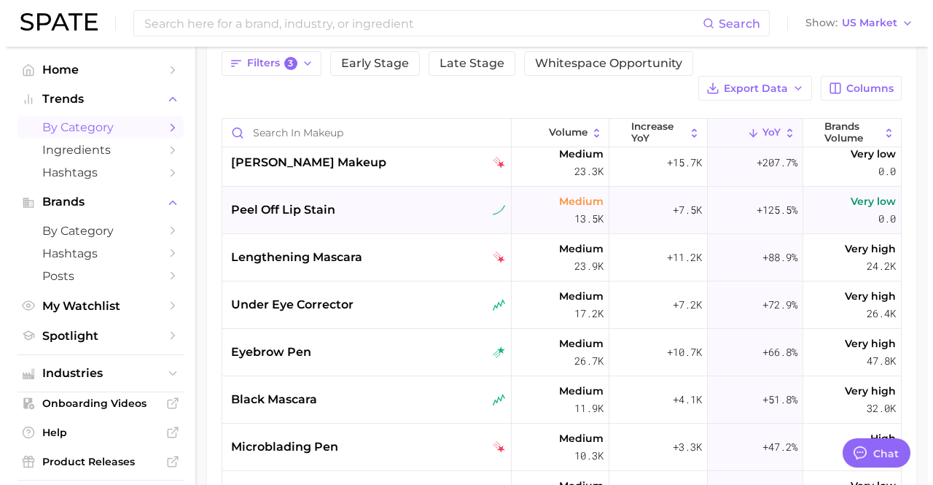
scroll to position [104, 0]
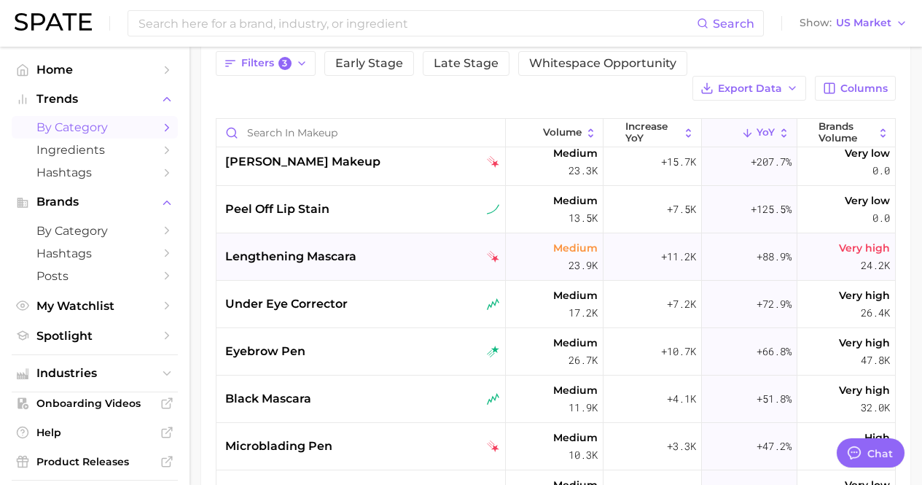
click at [399, 246] on div "lengthening mascara" at bounding box center [360, 256] width 289 height 47
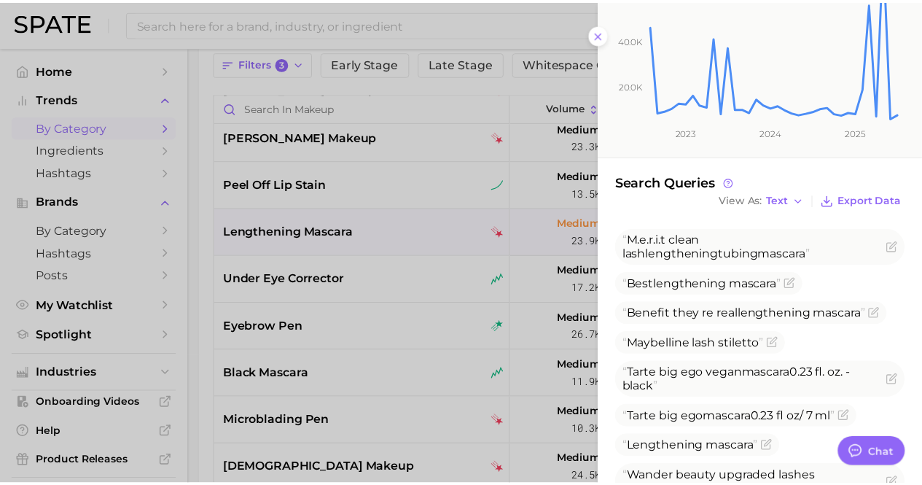
scroll to position [420, 0]
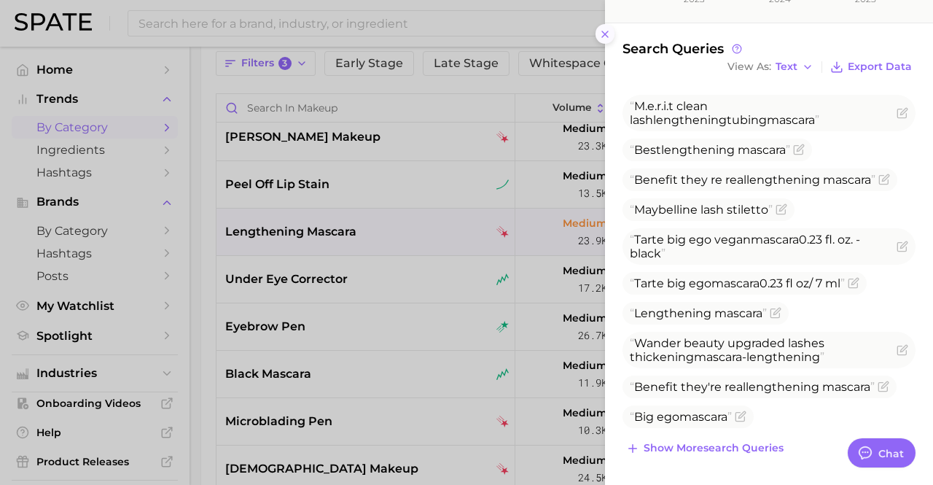
click at [605, 35] on icon at bounding box center [605, 34] width 12 height 12
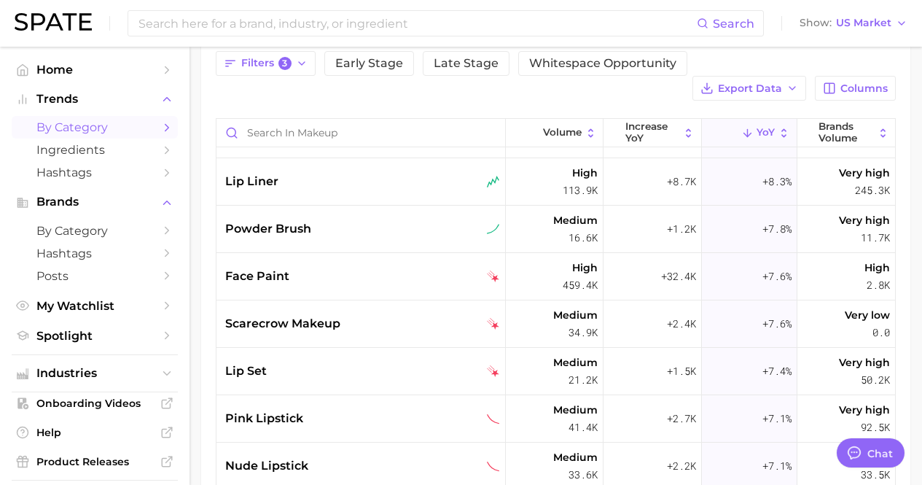
scroll to position [3222, 0]
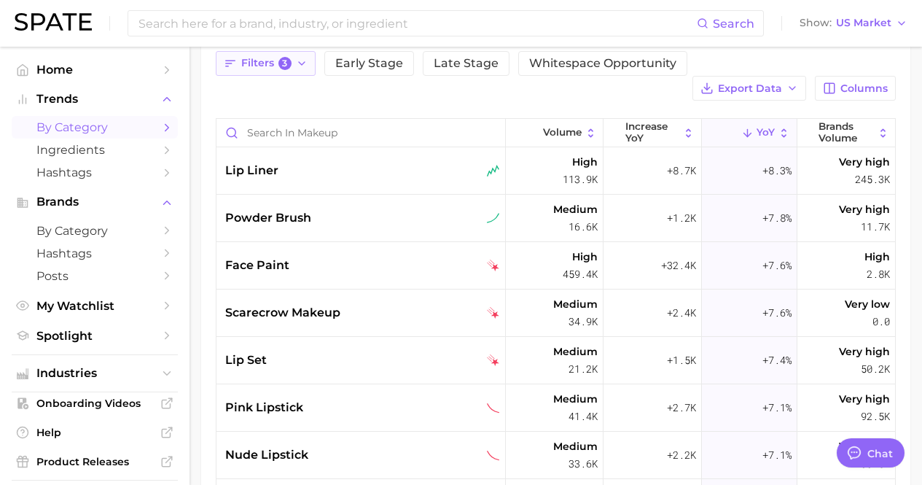
click at [297, 69] on icon "button" at bounding box center [302, 64] width 12 height 12
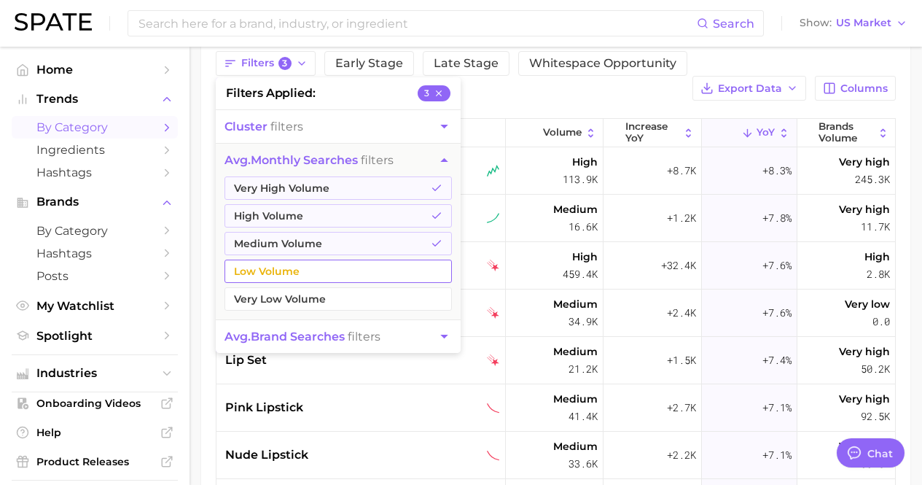
click at [289, 270] on button "Low Volume" at bounding box center [337, 270] width 227 height 23
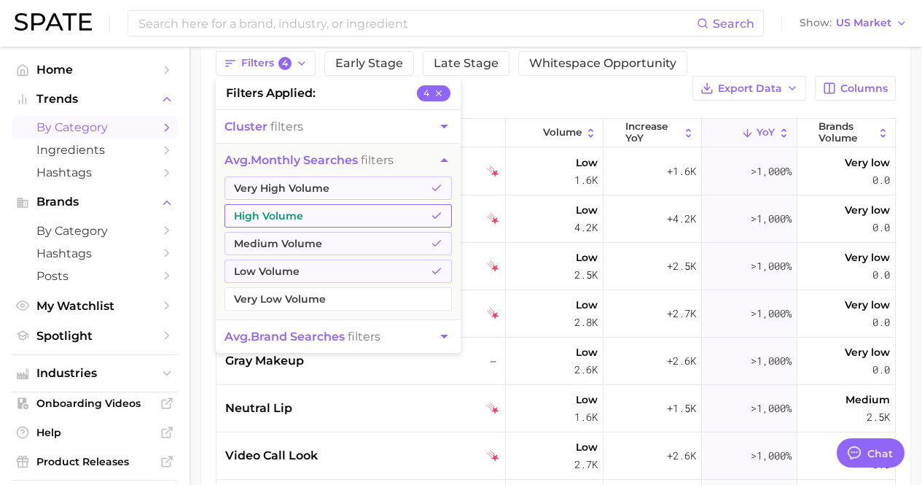
click at [300, 208] on button "High Volume" at bounding box center [337, 215] width 227 height 23
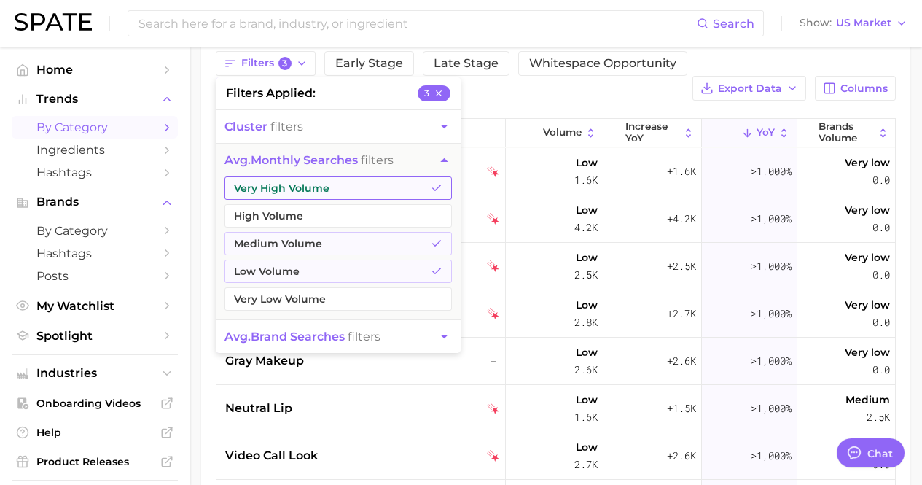
click at [308, 187] on button "Very High Volume" at bounding box center [337, 187] width 227 height 23
click at [915, 109] on main "1. beauty 2. makeup 3. Subcategory Overview Google TikTok Instagram Beta Filter…" at bounding box center [555, 304] width 732 height 772
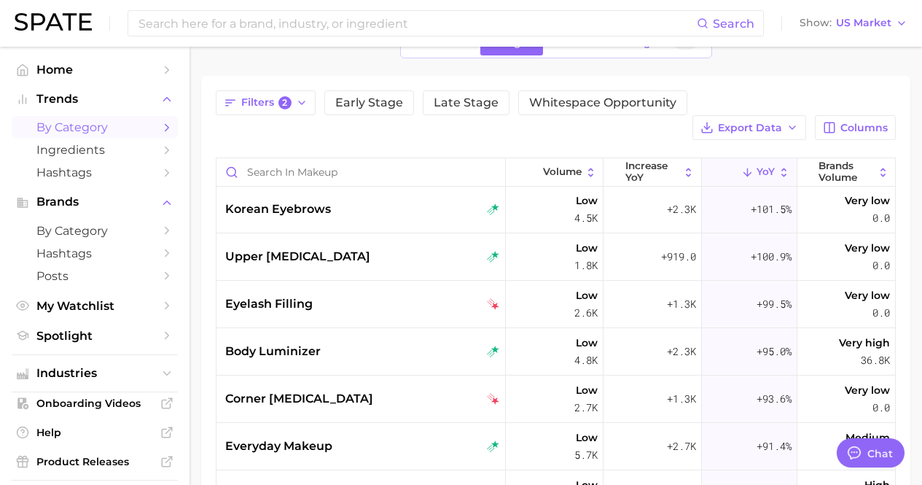
scroll to position [2694, 0]
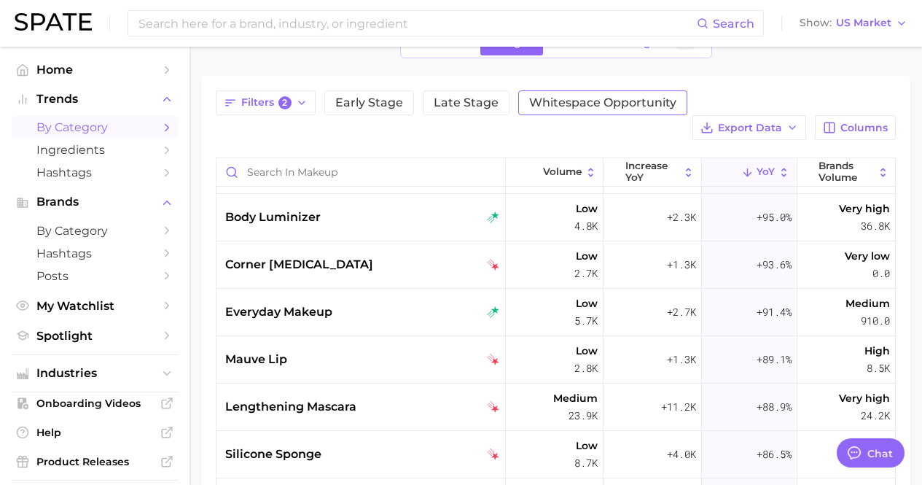
click at [576, 93] on button "Whitespace Opportunity" at bounding box center [602, 102] width 169 height 25
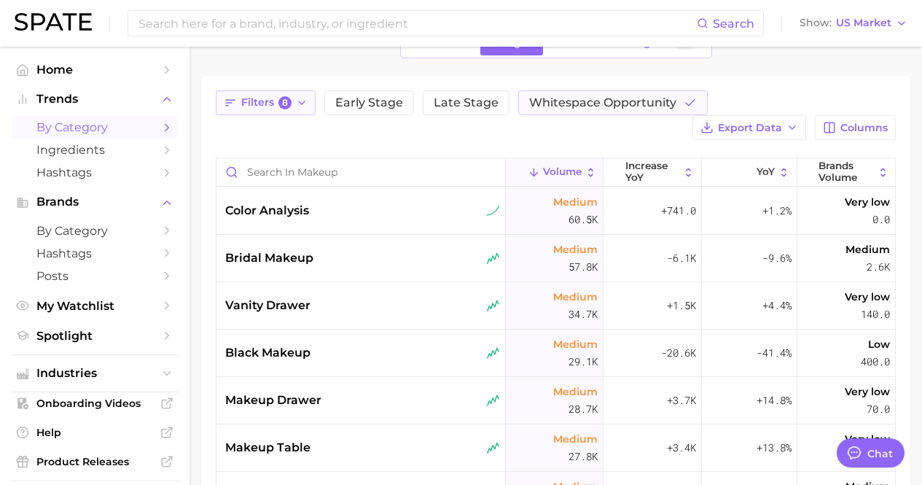
click at [264, 106] on span "Filters 8" at bounding box center [266, 102] width 50 height 13
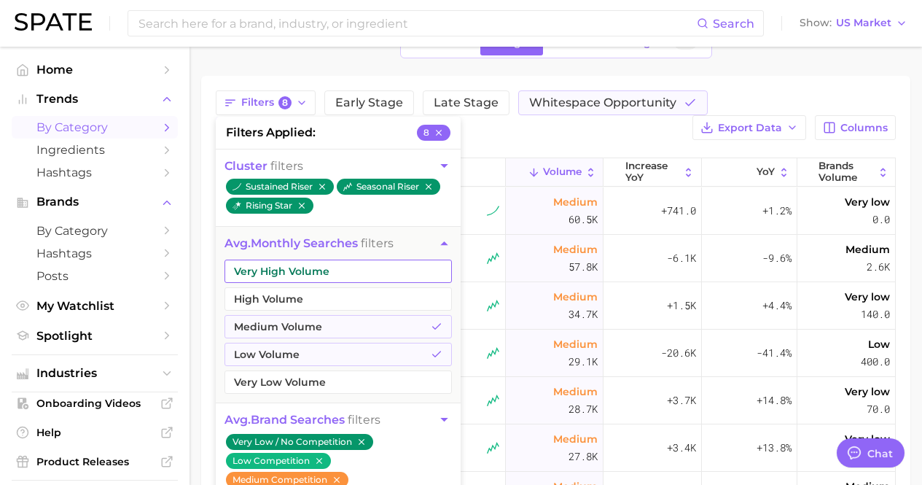
click at [301, 275] on button "Very High Volume" at bounding box center [337, 270] width 227 height 23
click at [302, 286] on ul "Very High Volume High Volume Medium Volume Low Volume Very Low Volume" at bounding box center [338, 330] width 245 height 143
click at [302, 298] on button "High Volume" at bounding box center [337, 298] width 227 height 23
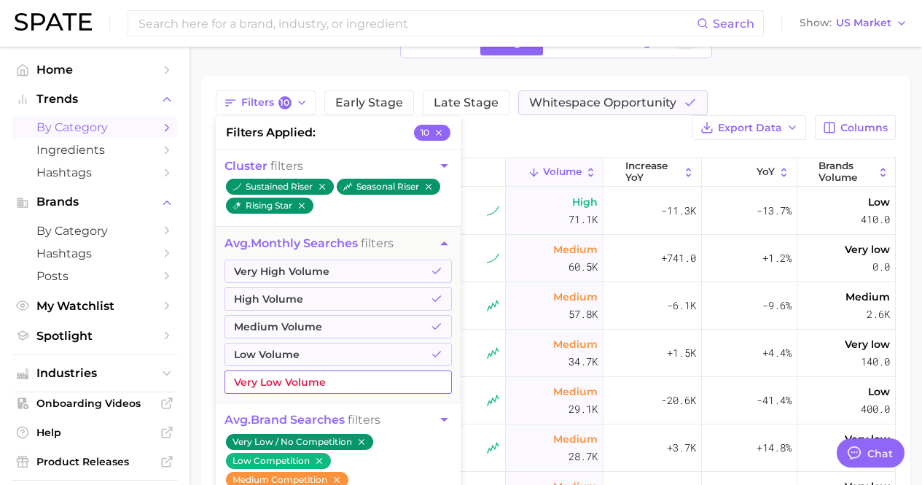
click at [303, 377] on button "Very Low Volume" at bounding box center [337, 381] width 227 height 23
click at [771, 90] on div "Filters 11 filters applied 11 cluster filters sustained riser seasonal riser ri…" at bounding box center [555, 366] width 709 height 581
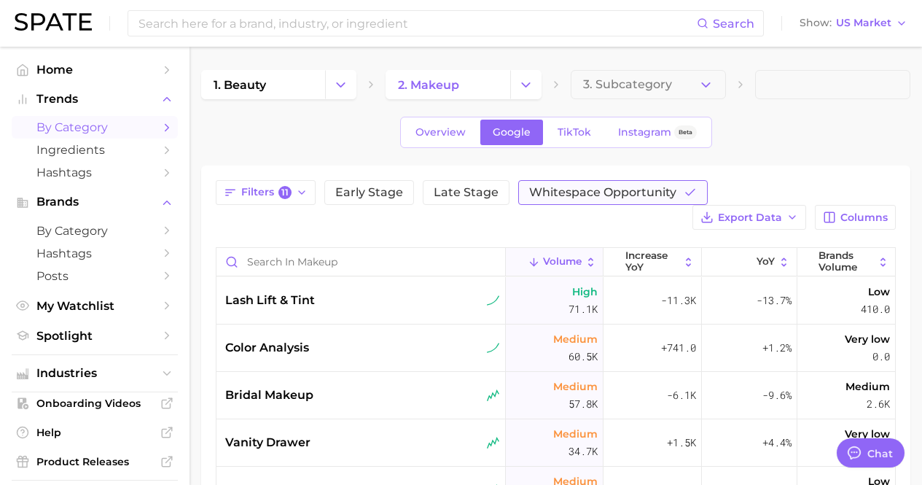
click at [658, 192] on span "Whitespace Opportunity" at bounding box center [602, 193] width 147 height 12
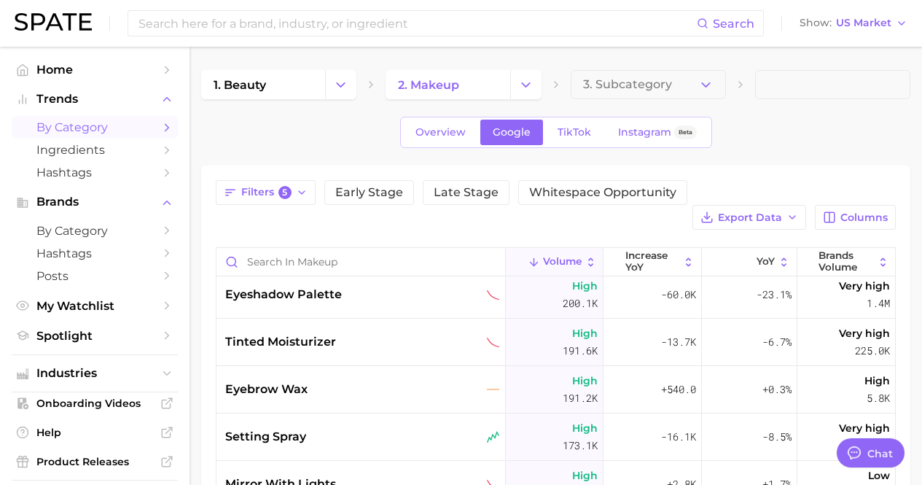
scroll to position [1551, 0]
